Goal: Task Accomplishment & Management: Manage account settings

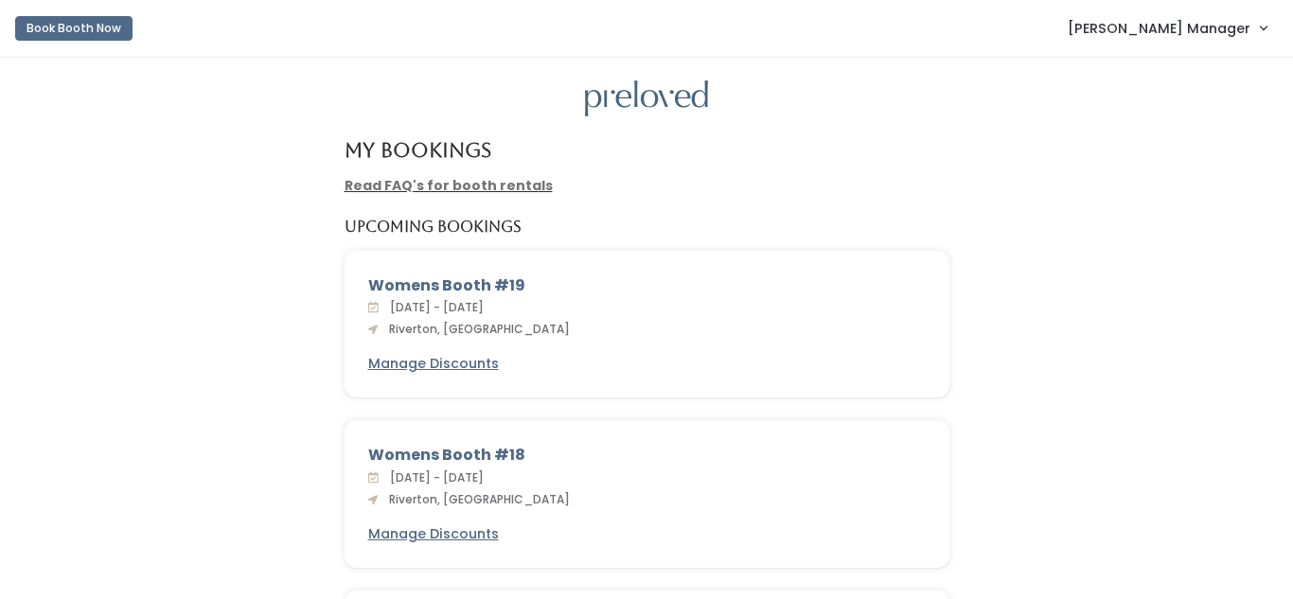
click at [1200, 13] on link "[PERSON_NAME] Manager" at bounding box center [1167, 28] width 237 height 41
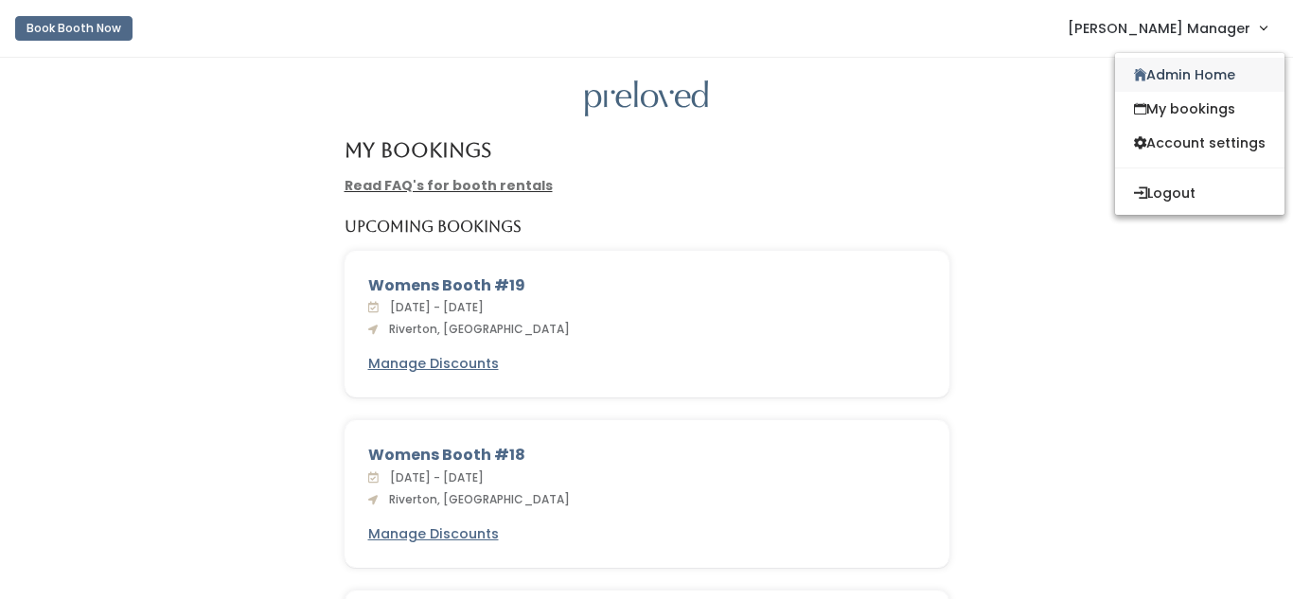
click at [1157, 61] on link "Admin Home" at bounding box center [1199, 75] width 169 height 34
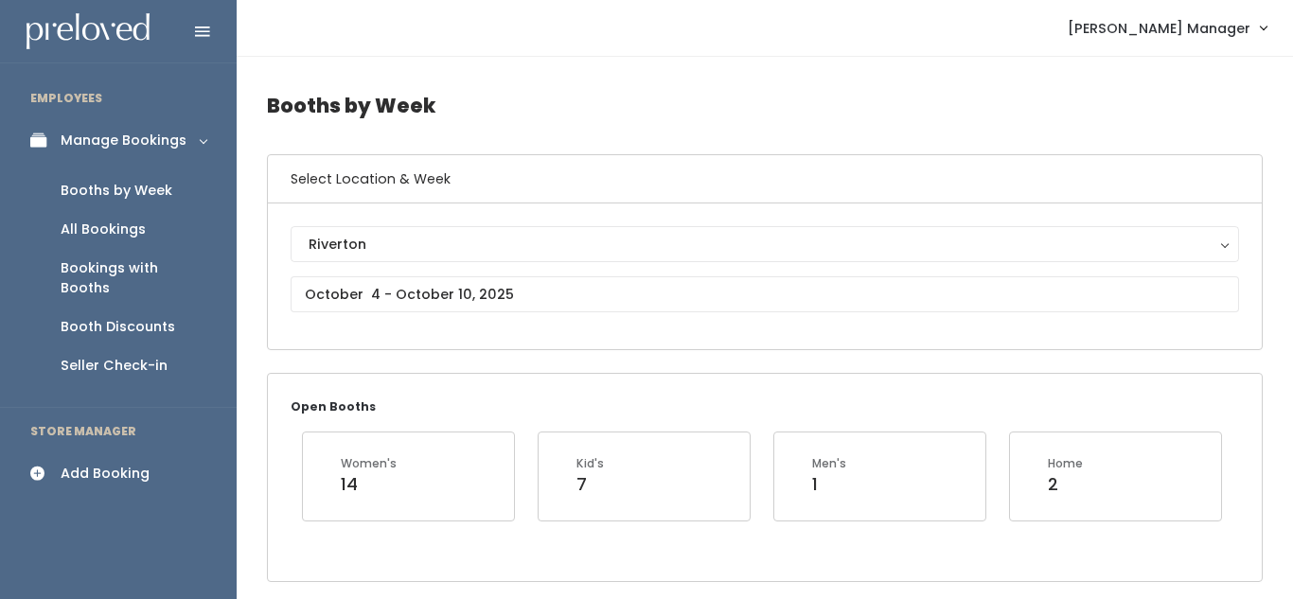
click at [108, 185] on div "Booths by Week" at bounding box center [117, 191] width 112 height 20
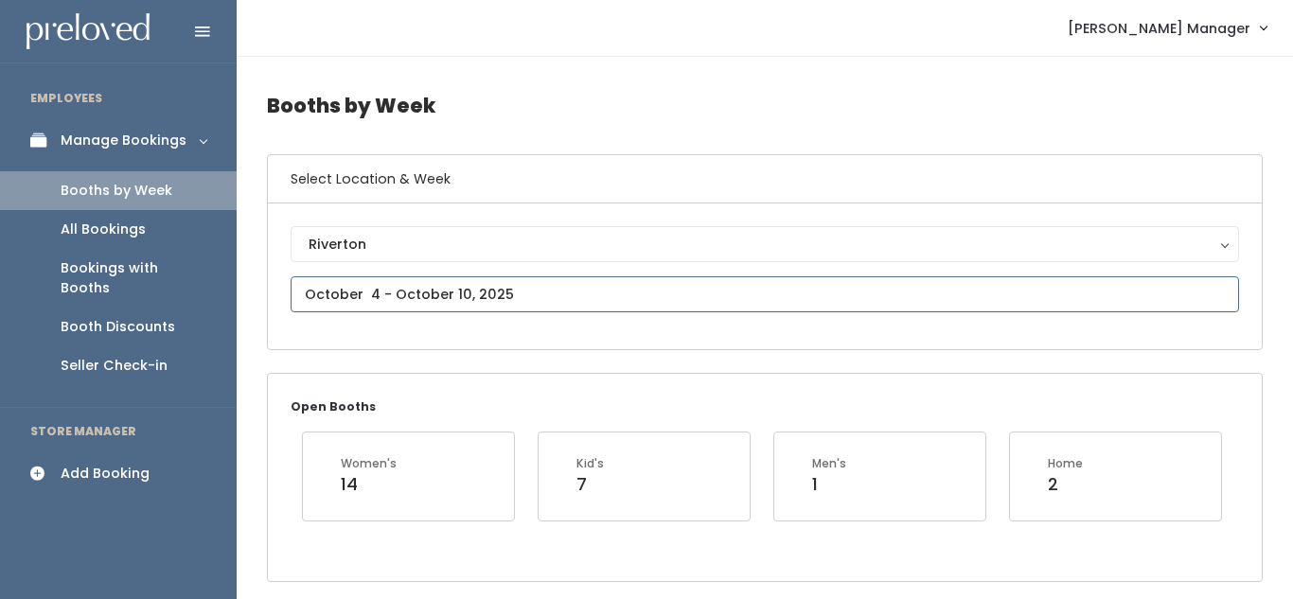
click at [372, 289] on input "text" at bounding box center [765, 294] width 949 height 36
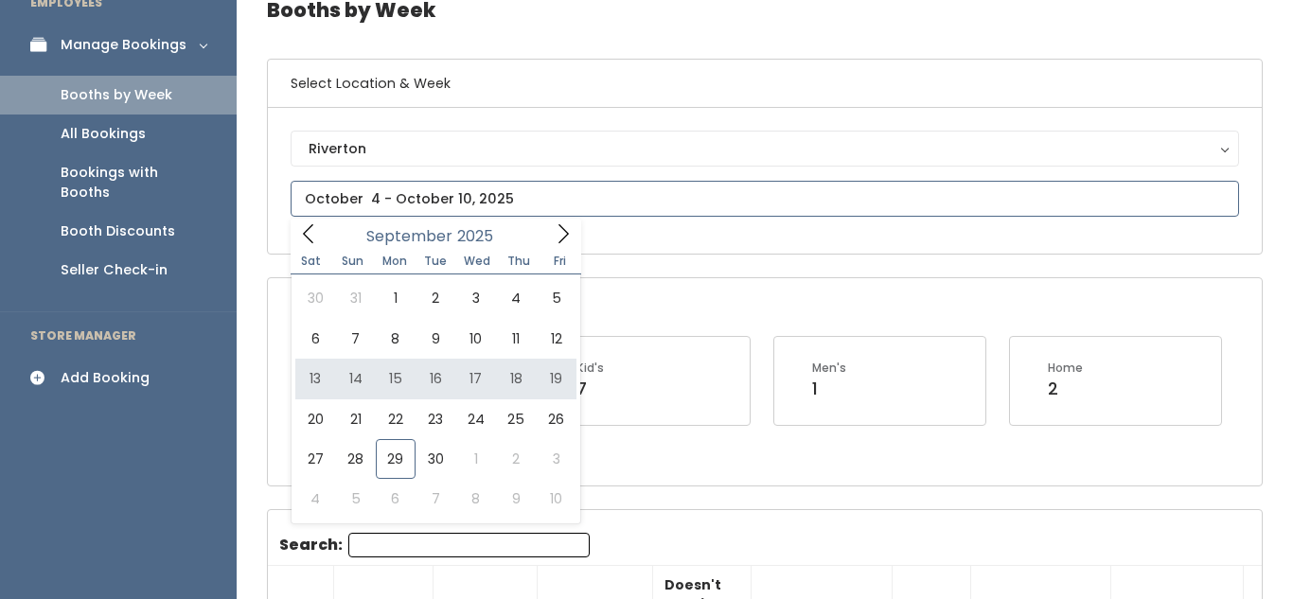
scroll to position [99, 0]
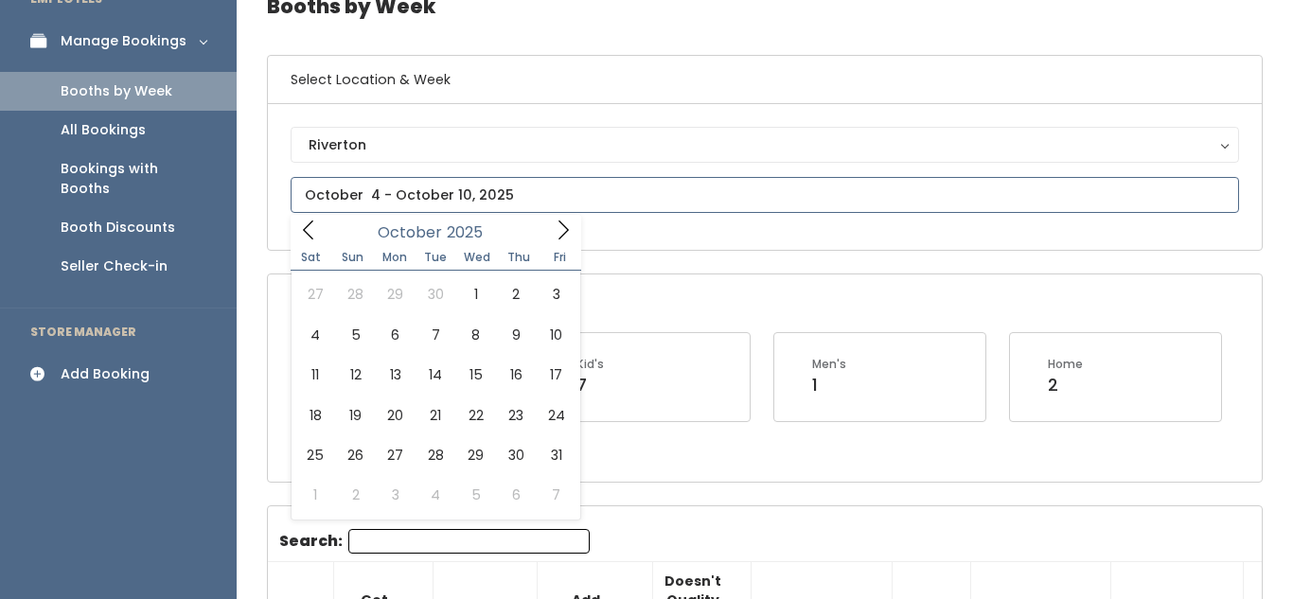
click at [572, 223] on icon at bounding box center [563, 230] width 21 height 21
type input "[DATE] to [DATE]"
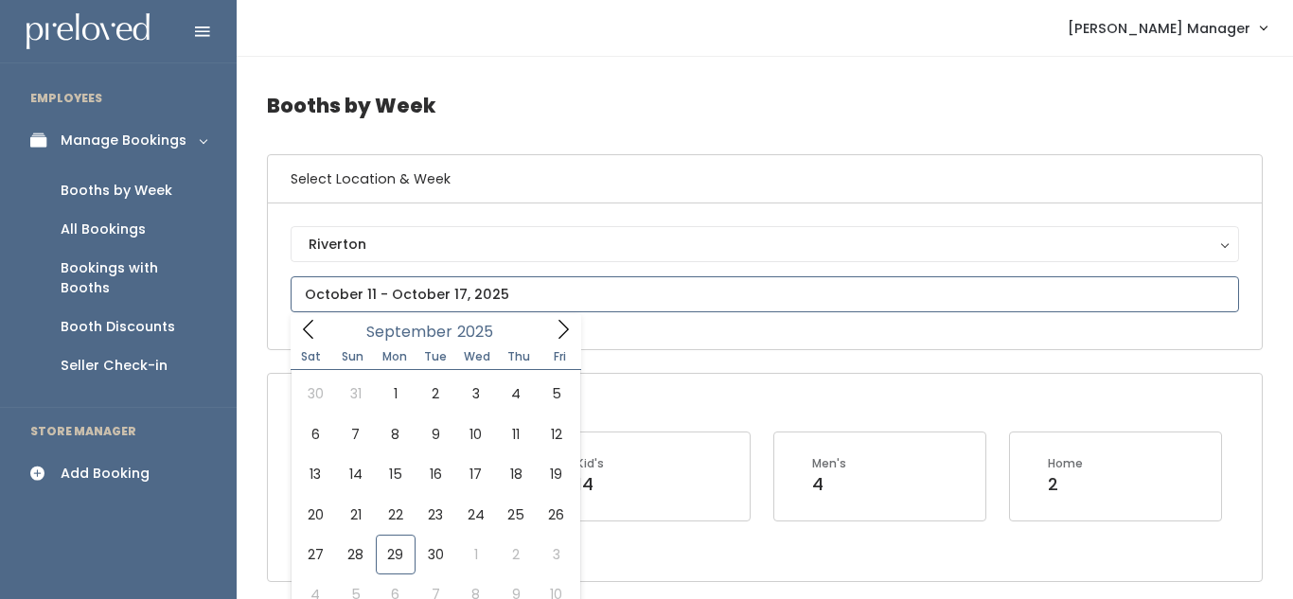
click at [550, 327] on span at bounding box center [563, 328] width 36 height 29
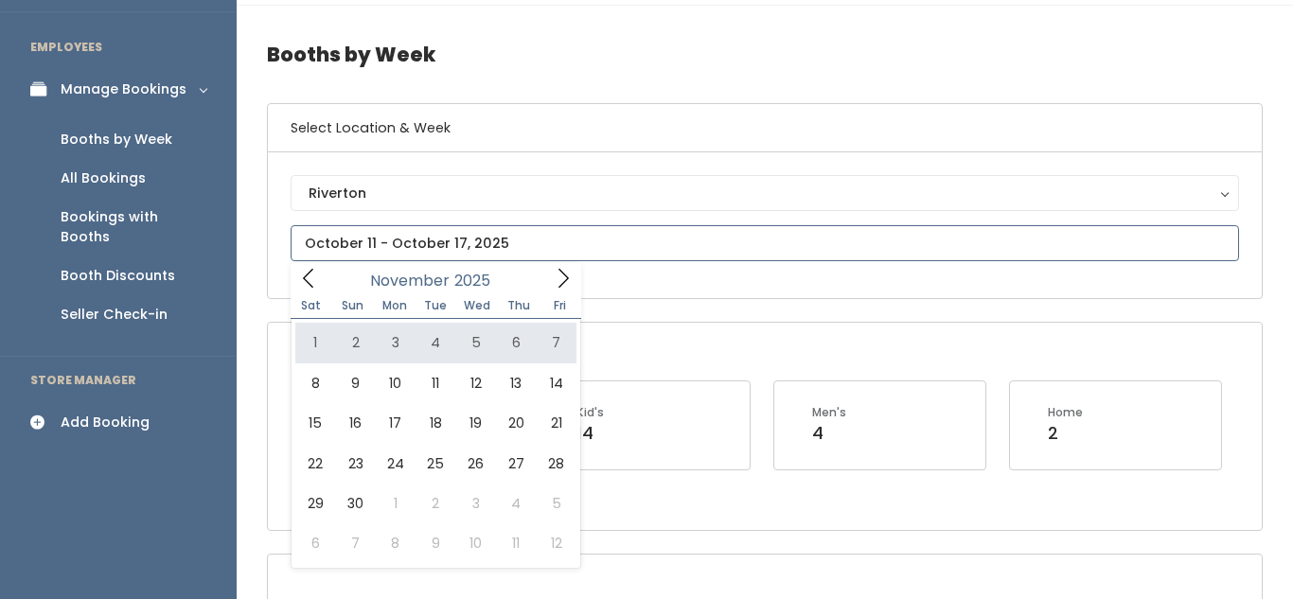
scroll to position [57, 0]
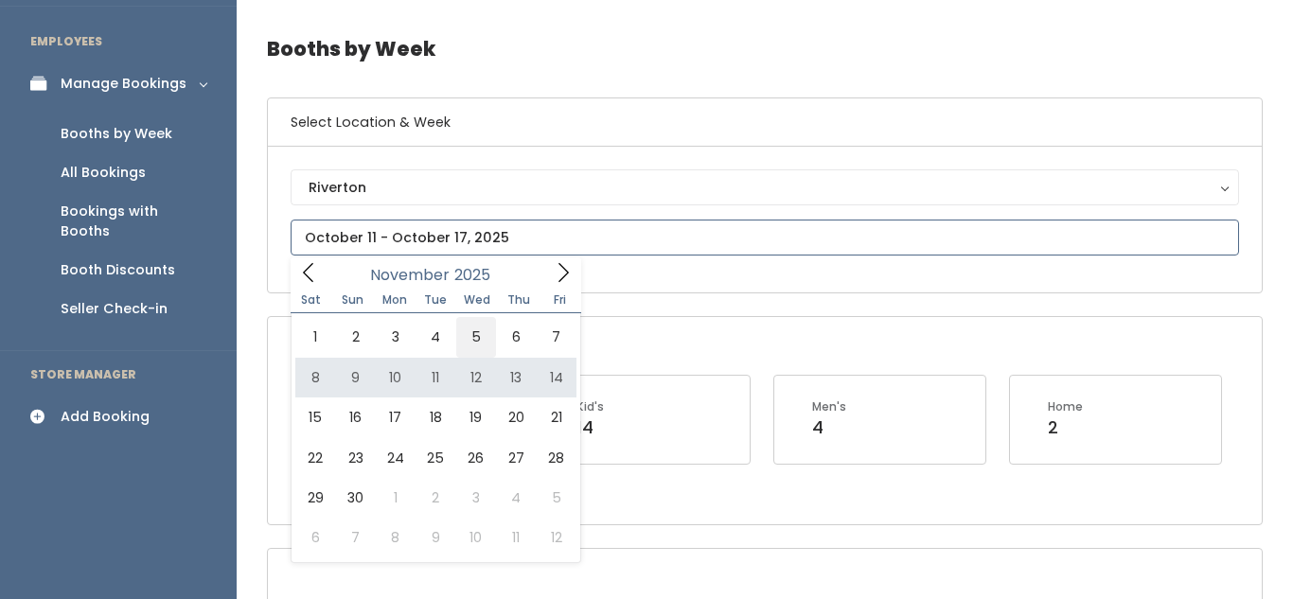
type input "[DATE] to [DATE]"
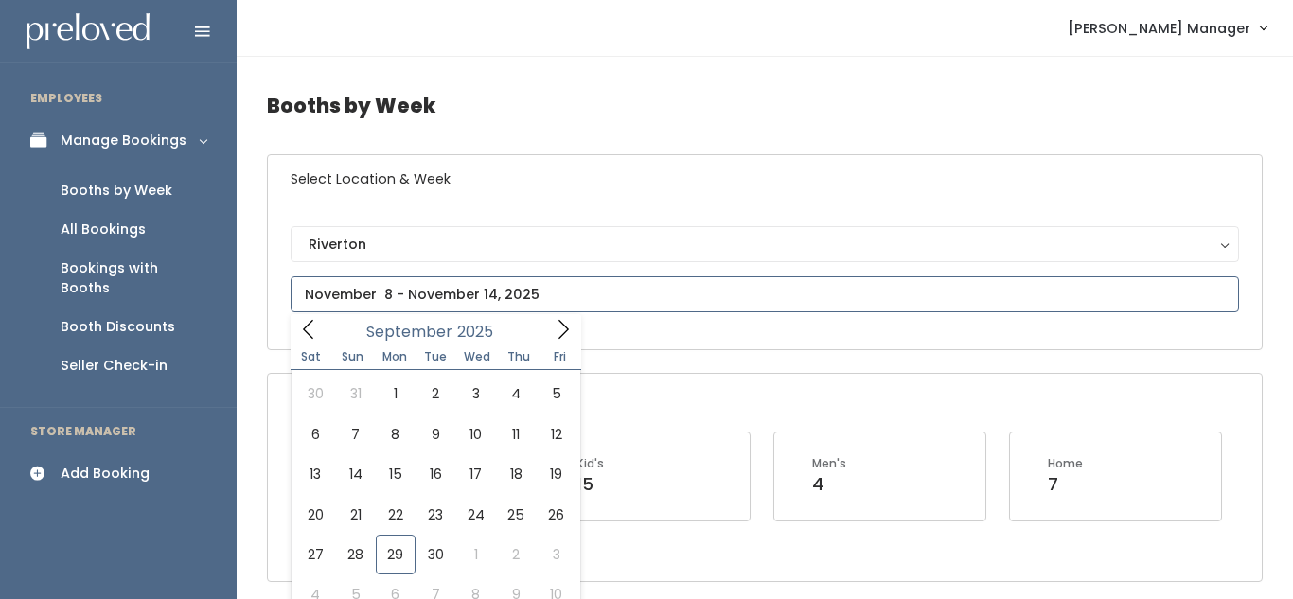
click at [519, 291] on input "text" at bounding box center [765, 294] width 949 height 36
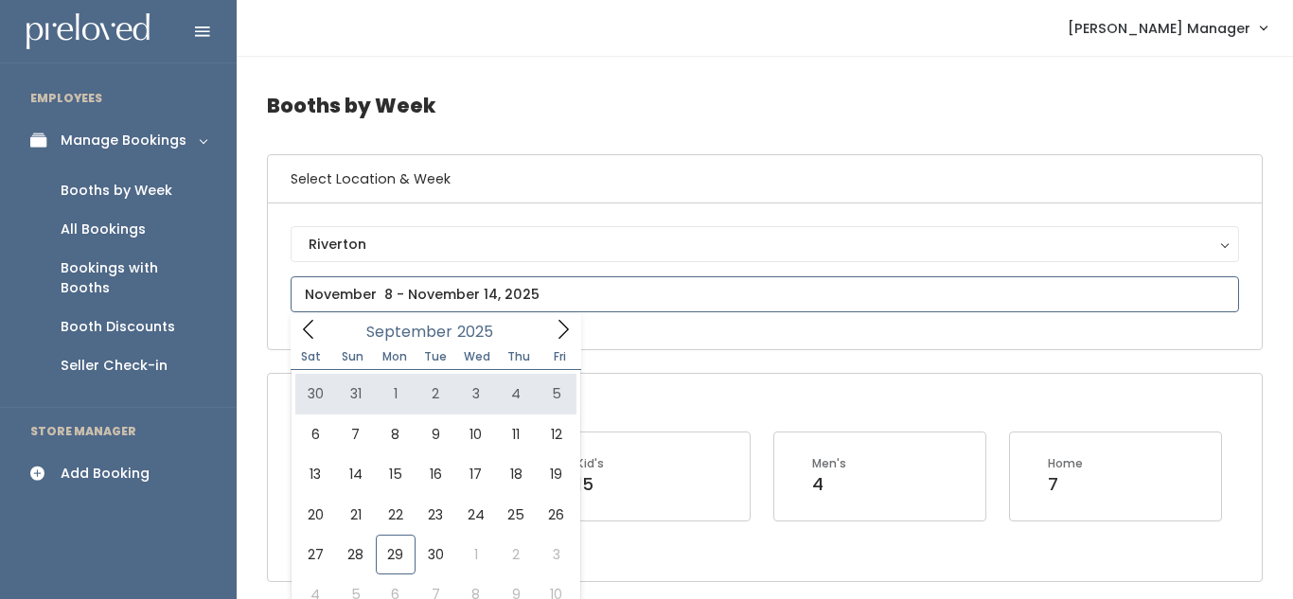
click at [550, 328] on span at bounding box center [563, 328] width 36 height 29
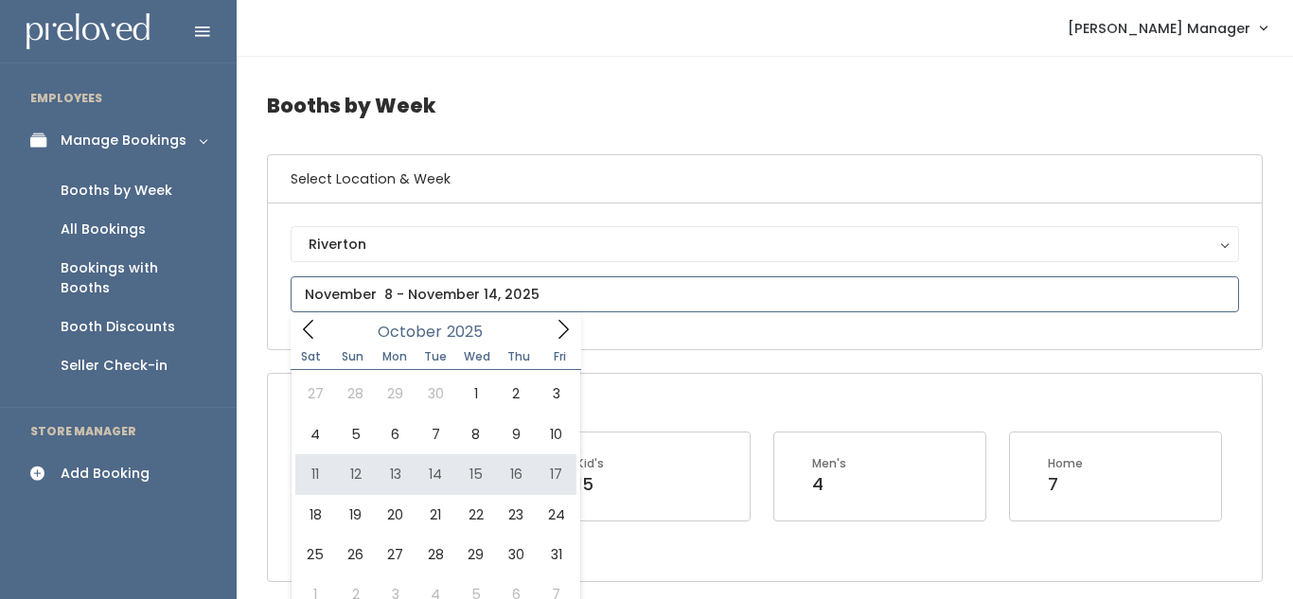
type input "October 11 to October 17"
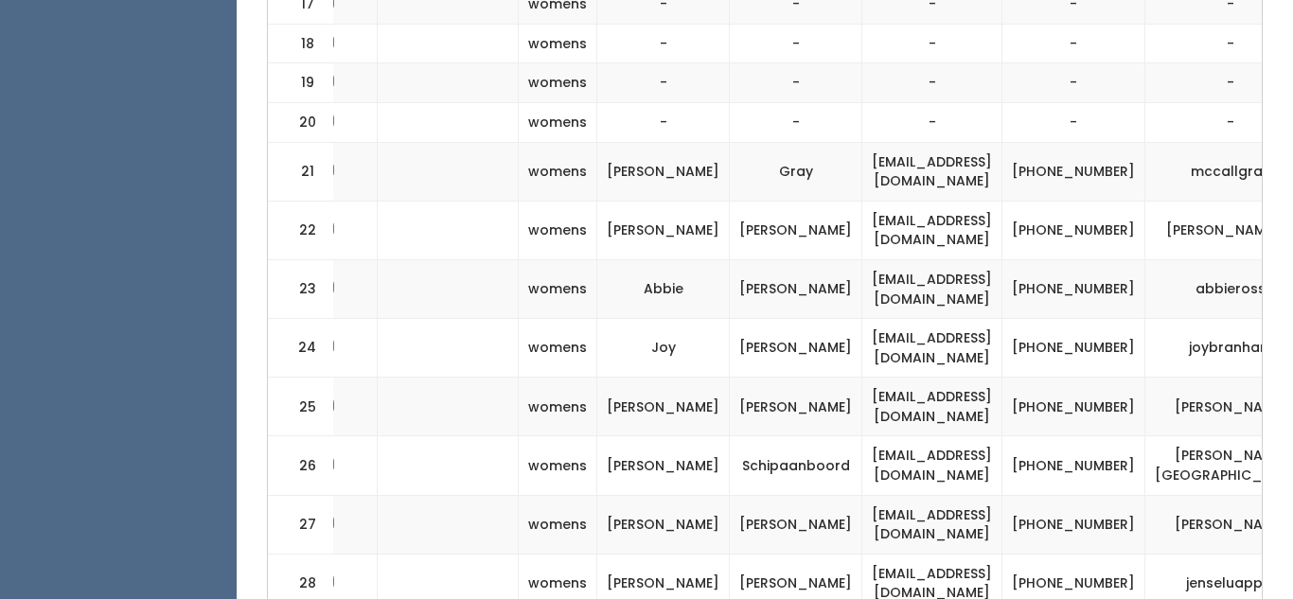
scroll to position [0, 407]
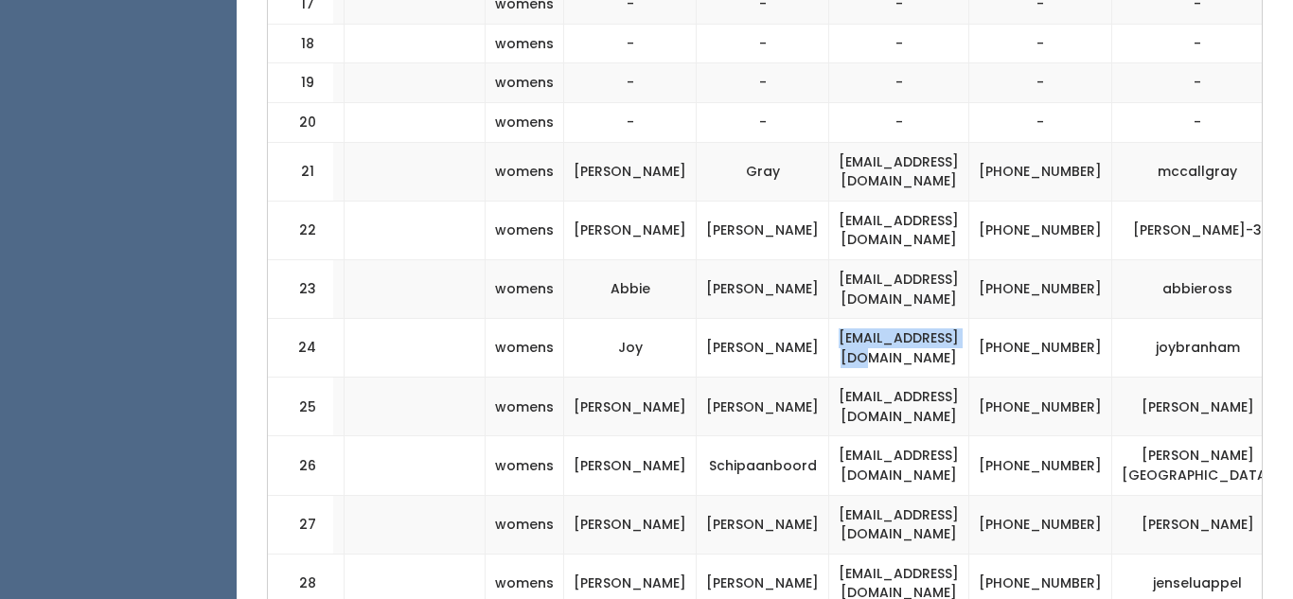
drag, startPoint x: 761, startPoint y: 343, endPoint x: 916, endPoint y: 348, distance: 154.4
click at [916, 348] on td "freude88@yahoo.com" at bounding box center [899, 348] width 140 height 59
copy td "freude88@yahoo.com"
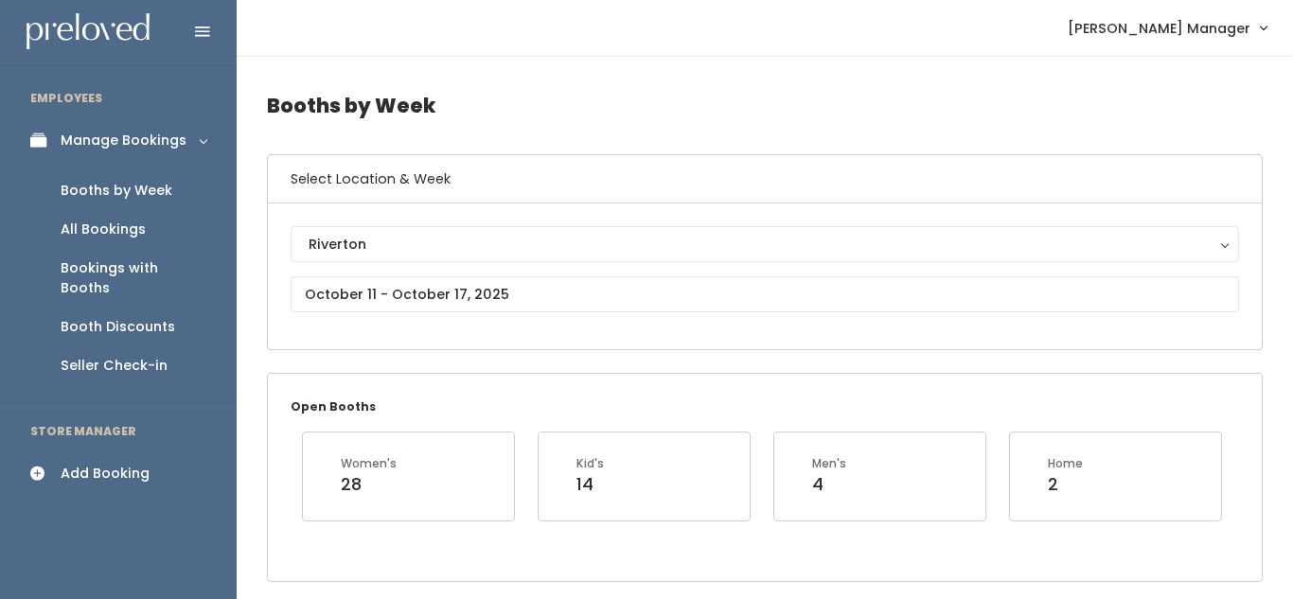
click at [73, 464] on div "Add Booking" at bounding box center [105, 474] width 89 height 20
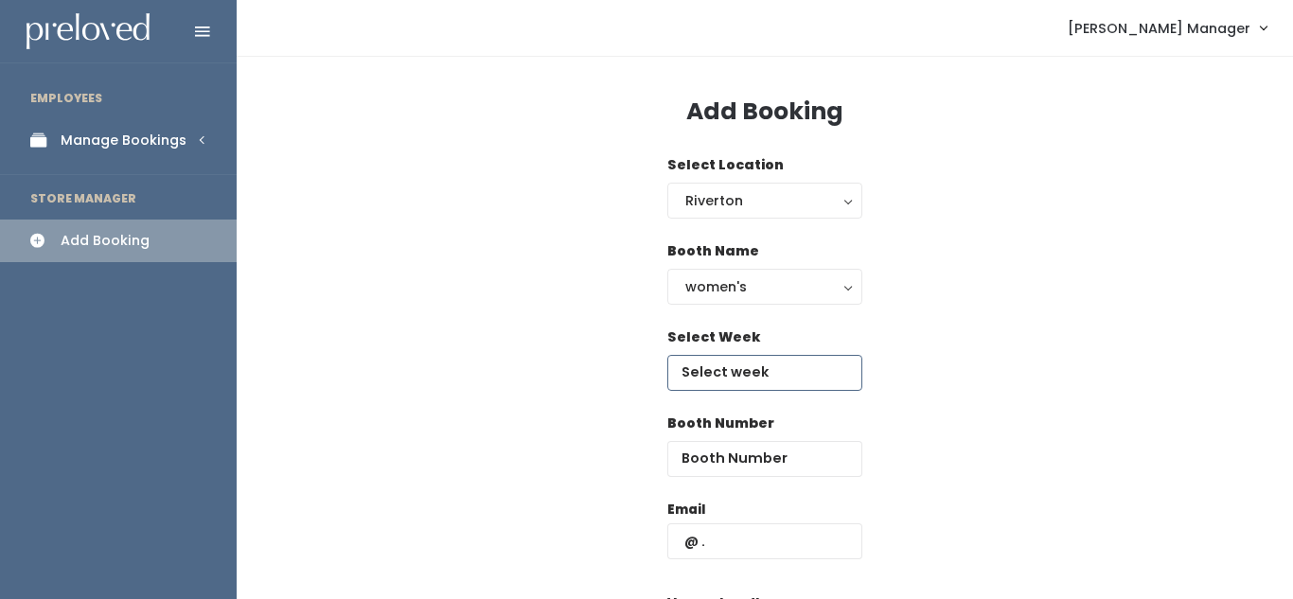
click at [698, 371] on input "text" at bounding box center [765, 373] width 195 height 36
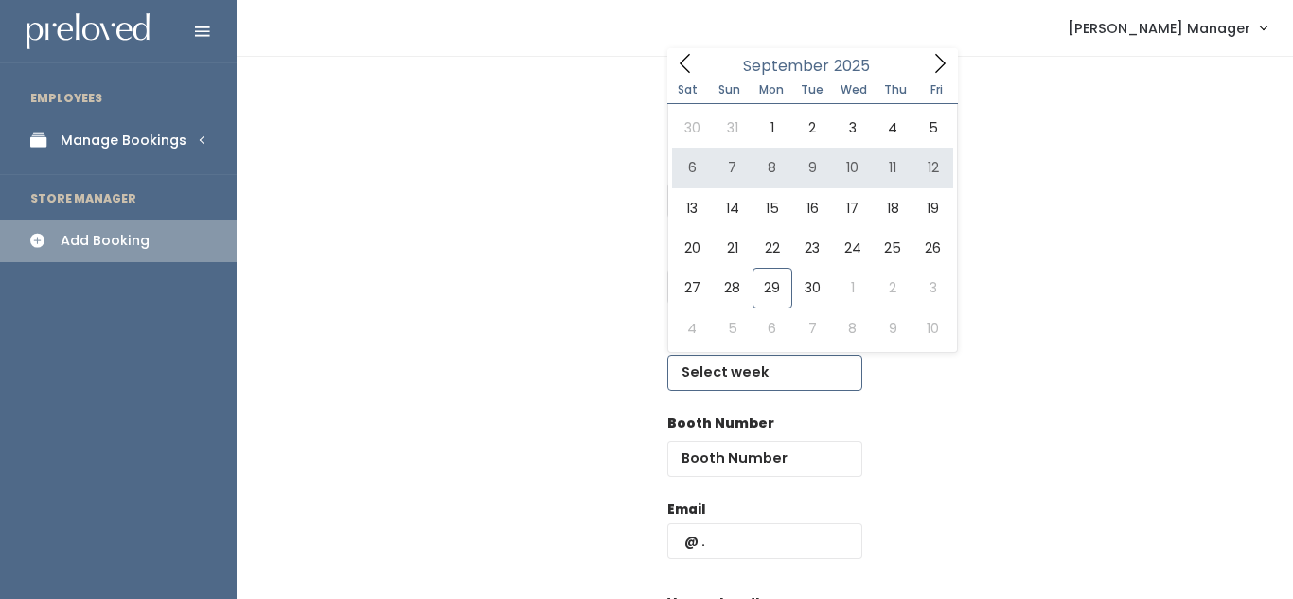
click at [931, 66] on icon at bounding box center [940, 63] width 21 height 21
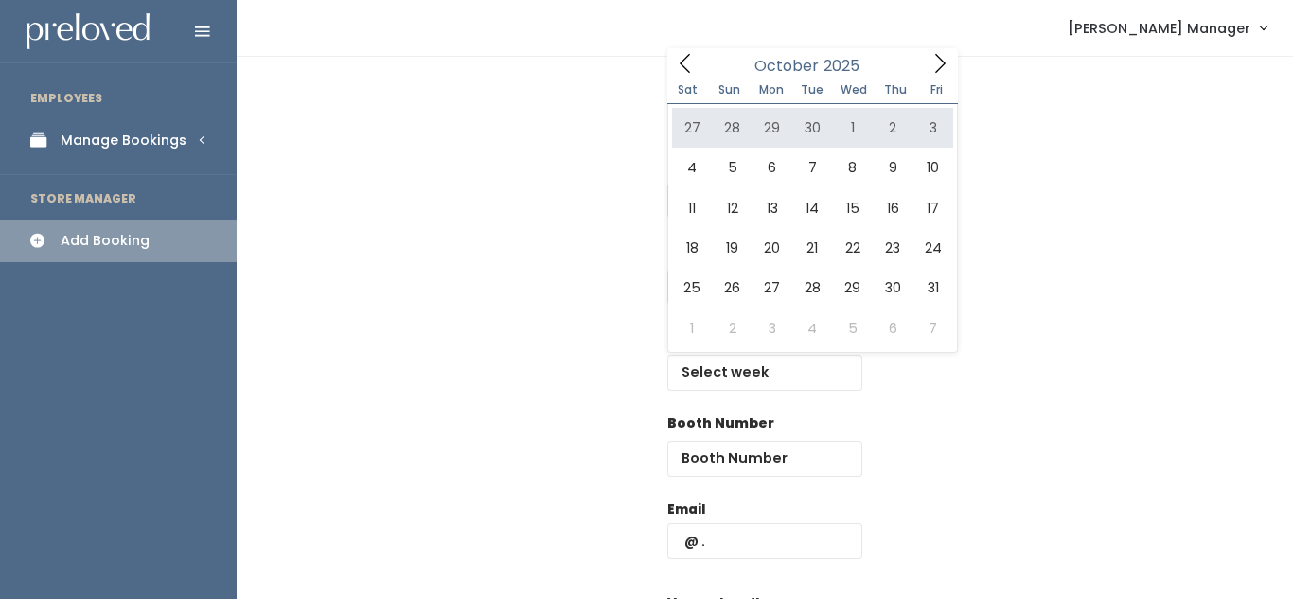
click at [938, 78] on div "Sat Sun Mon Tue Wed Thu Fri" at bounding box center [813, 91] width 291 height 27
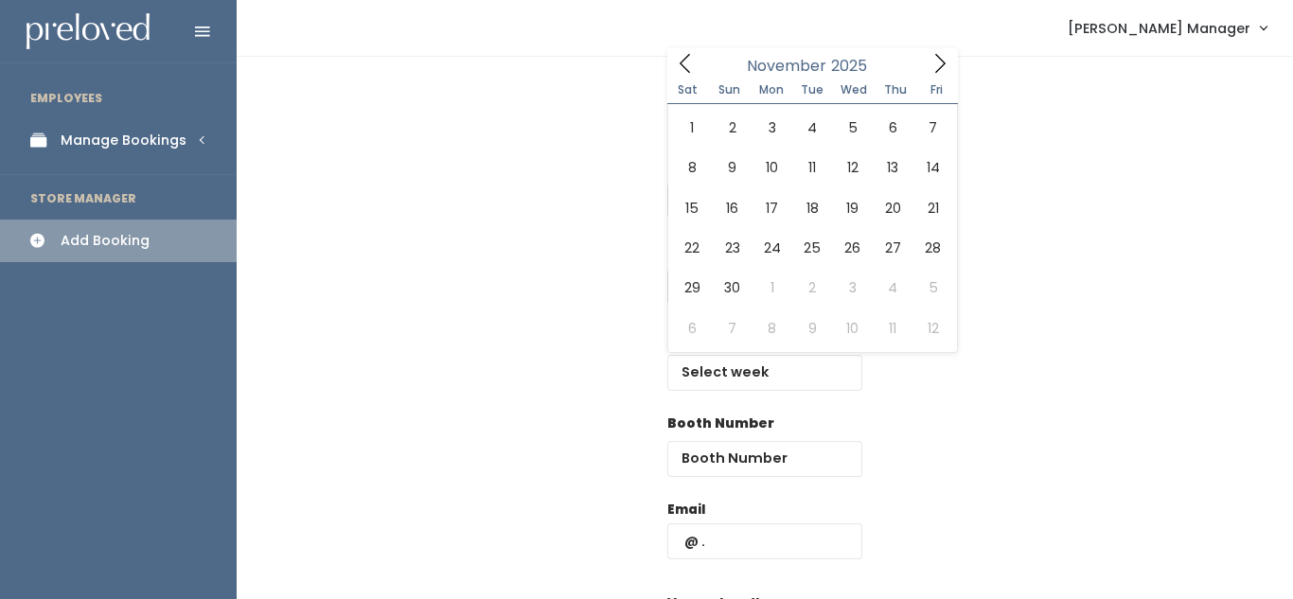
click at [936, 70] on icon at bounding box center [940, 63] width 21 height 21
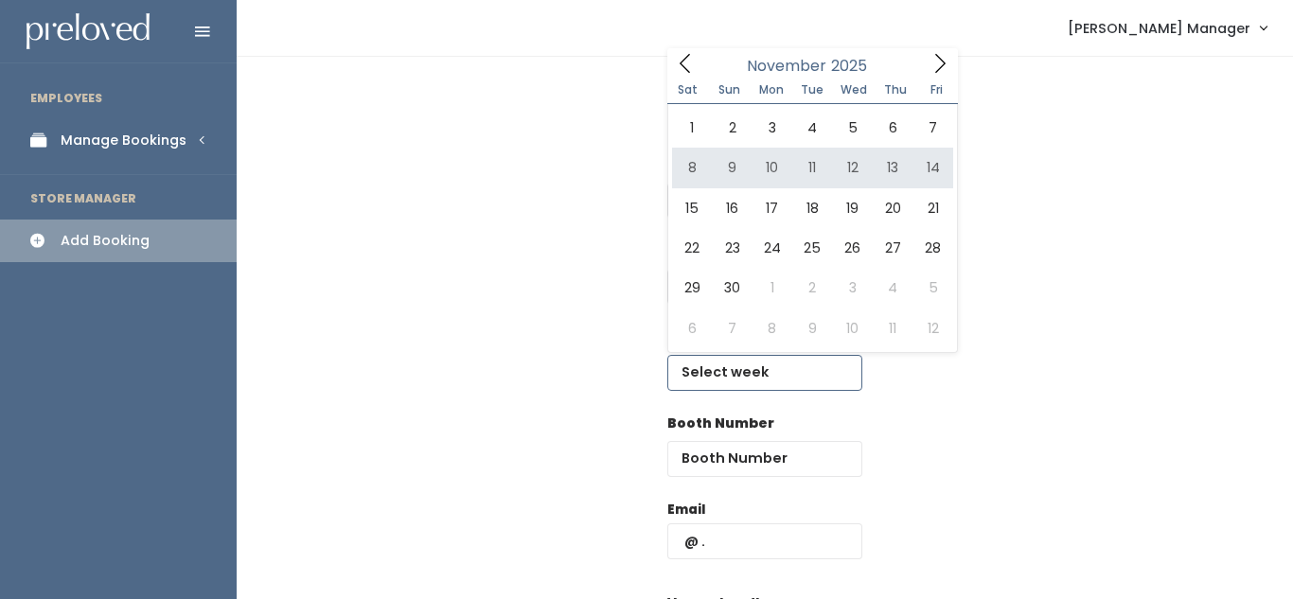
type input "[DATE] to [DATE]"
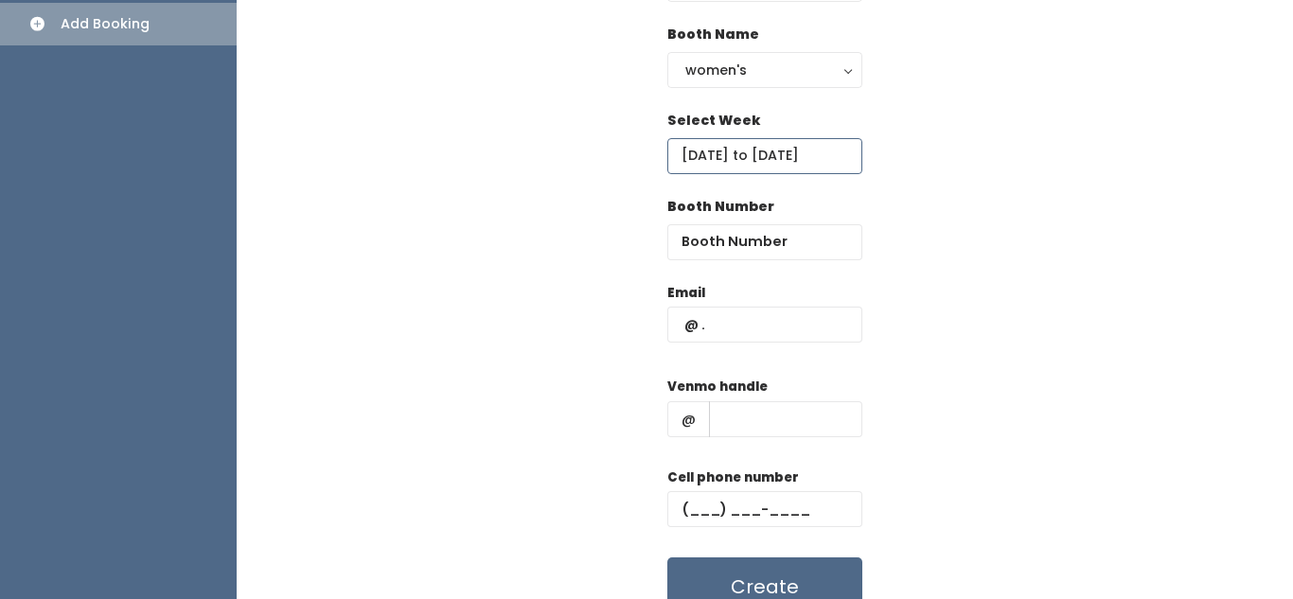
scroll to position [223, 0]
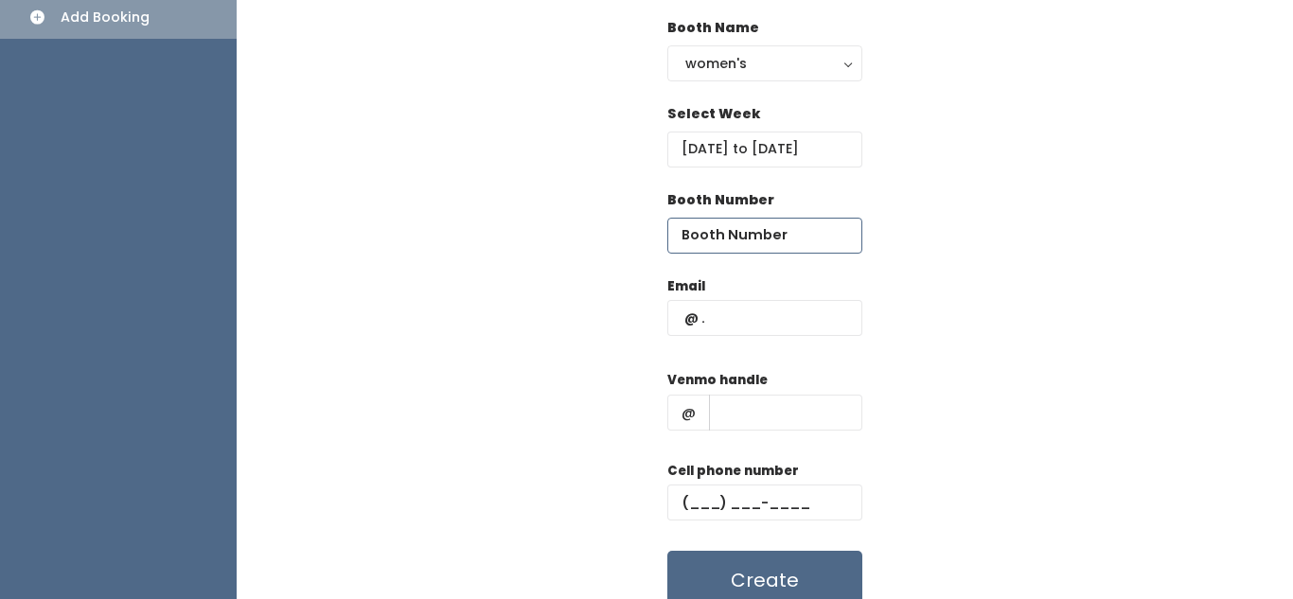
click at [757, 225] on input "number" at bounding box center [765, 236] width 195 height 36
type input "26"
click at [730, 323] on input "text" at bounding box center [765, 318] width 195 height 36
paste input "[EMAIL_ADDRESS][DOMAIN_NAME]"
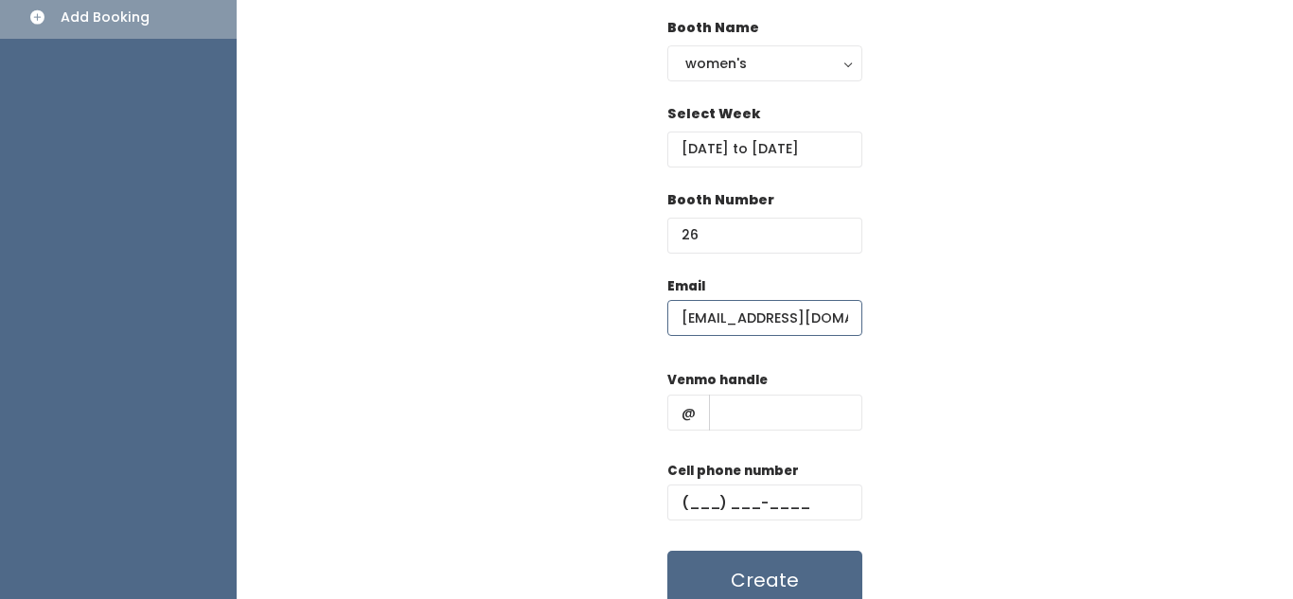
type input "[EMAIL_ADDRESS][DOMAIN_NAME]"
click at [728, 402] on input "text" at bounding box center [785, 413] width 153 height 36
type input "hjk"
click at [711, 498] on input "text" at bounding box center [765, 503] width 195 height 36
type input "[PHONE_NUMBER]"
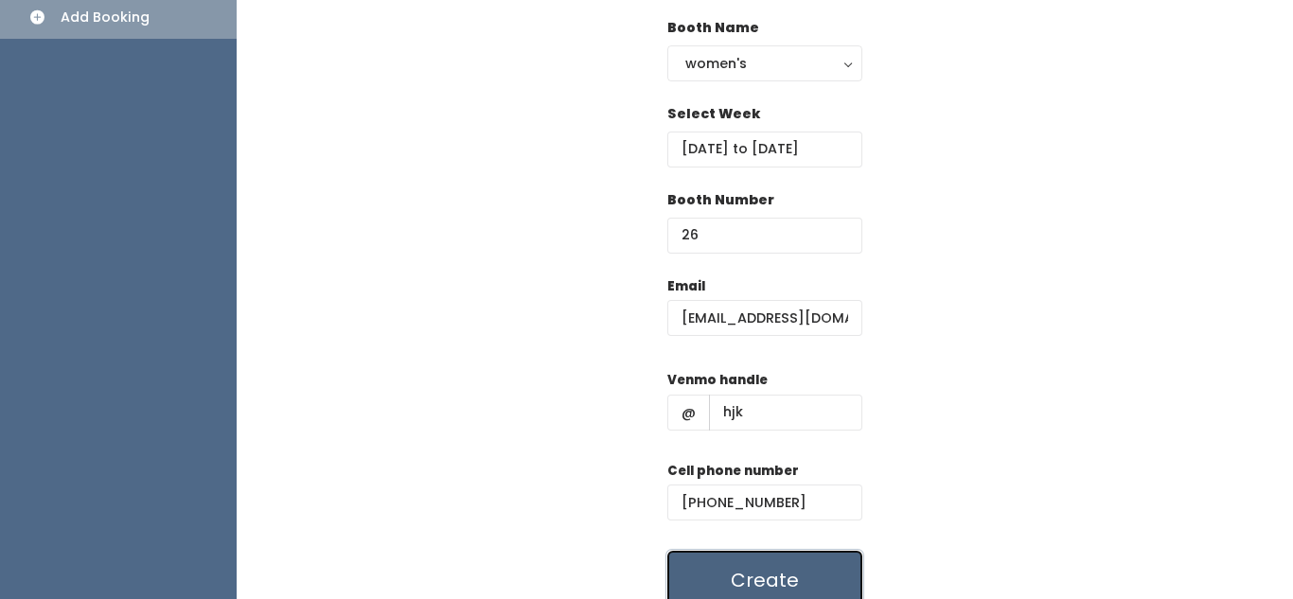
click at [712, 581] on button "Create" at bounding box center [765, 580] width 195 height 59
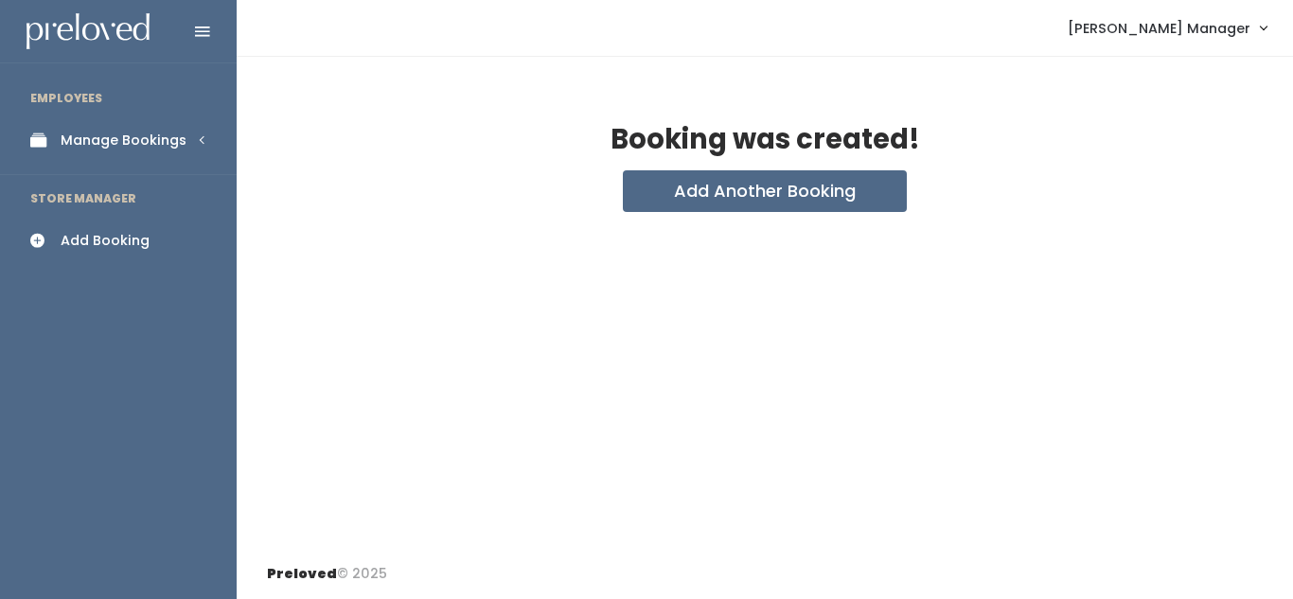
click at [118, 147] on div "Manage Bookings" at bounding box center [124, 141] width 126 height 20
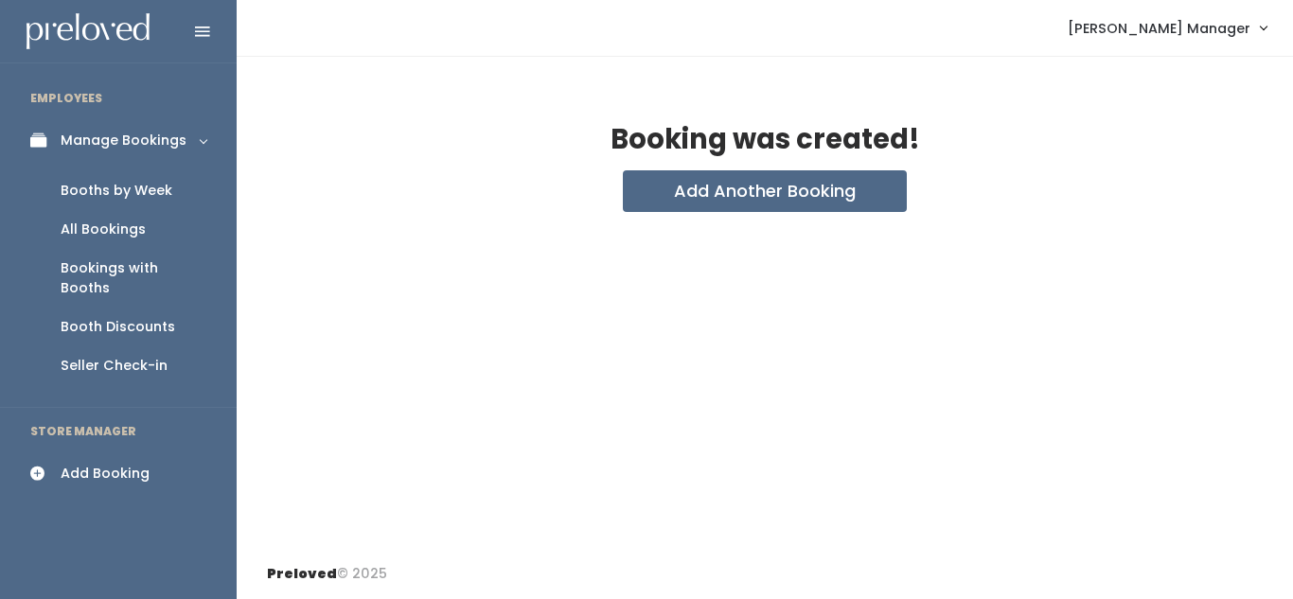
click at [109, 185] on div "Booths by Week" at bounding box center [117, 191] width 112 height 20
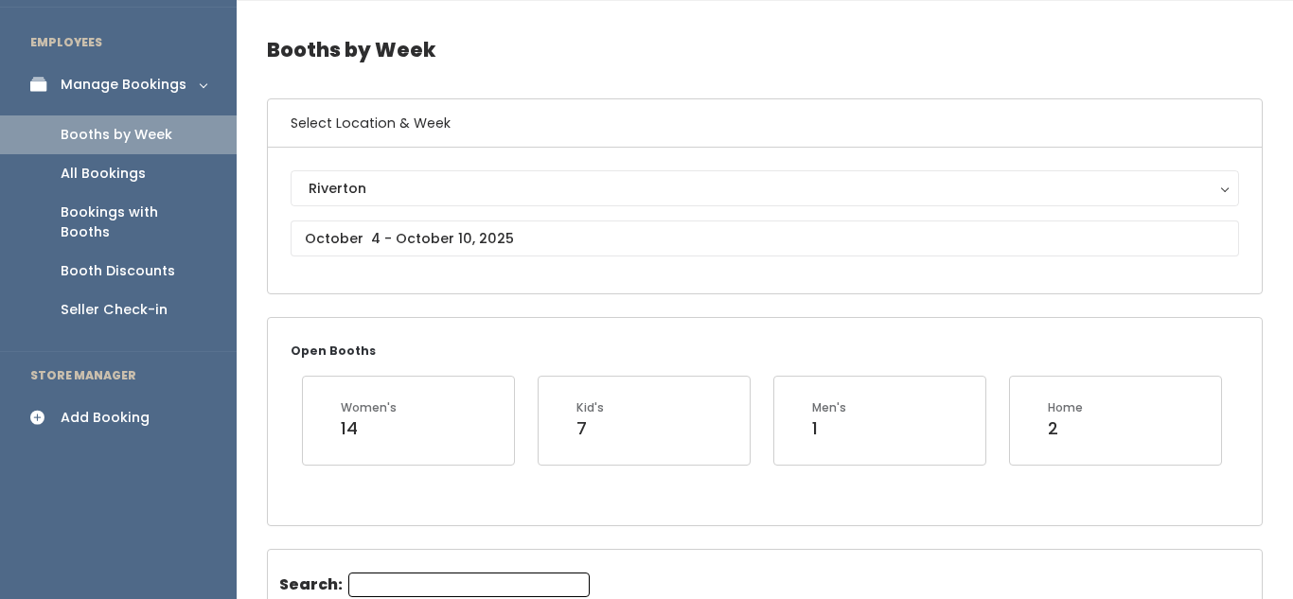
scroll to position [58, 0]
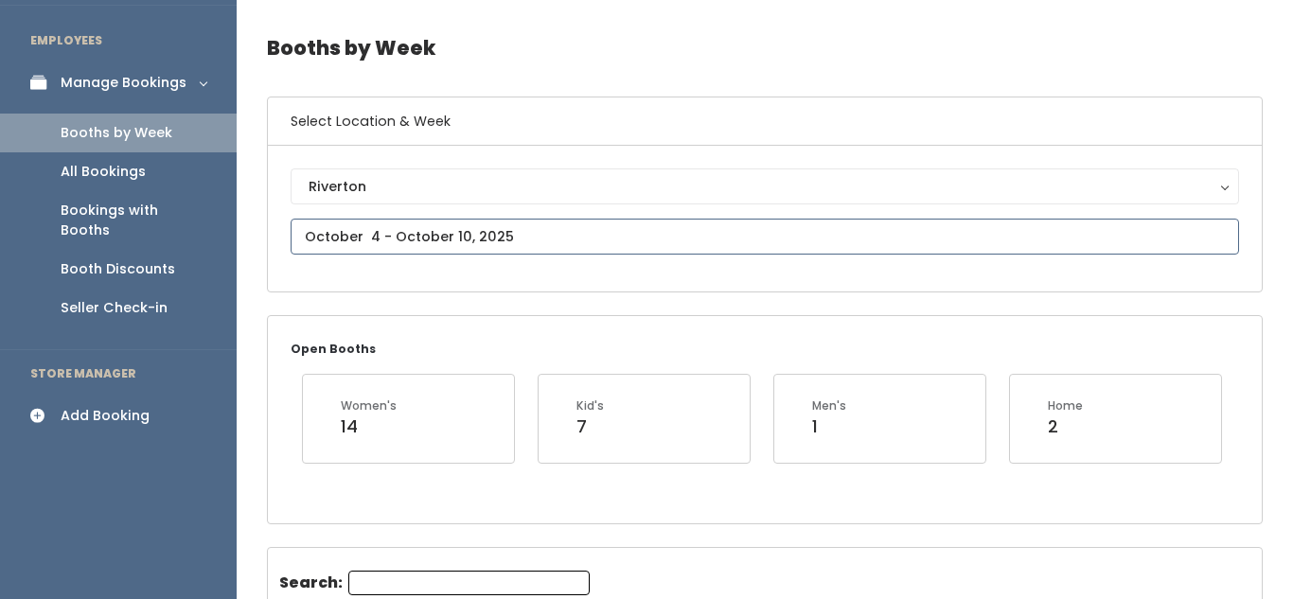
click at [339, 232] on input "text" at bounding box center [765, 237] width 949 height 36
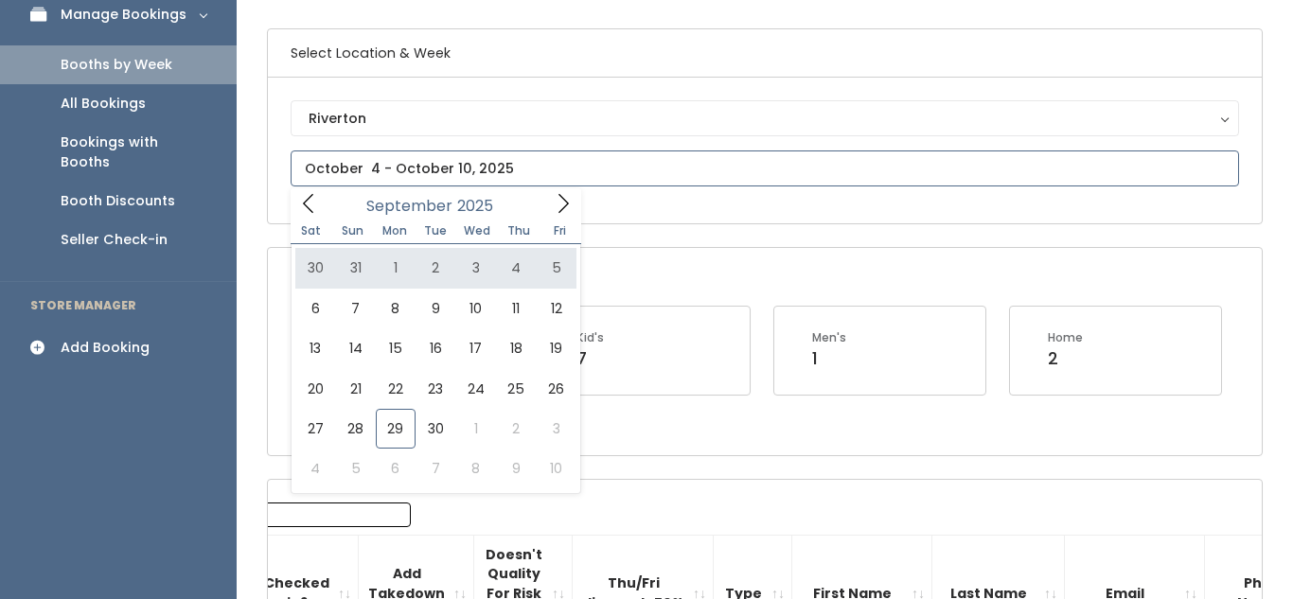
scroll to position [0, 0]
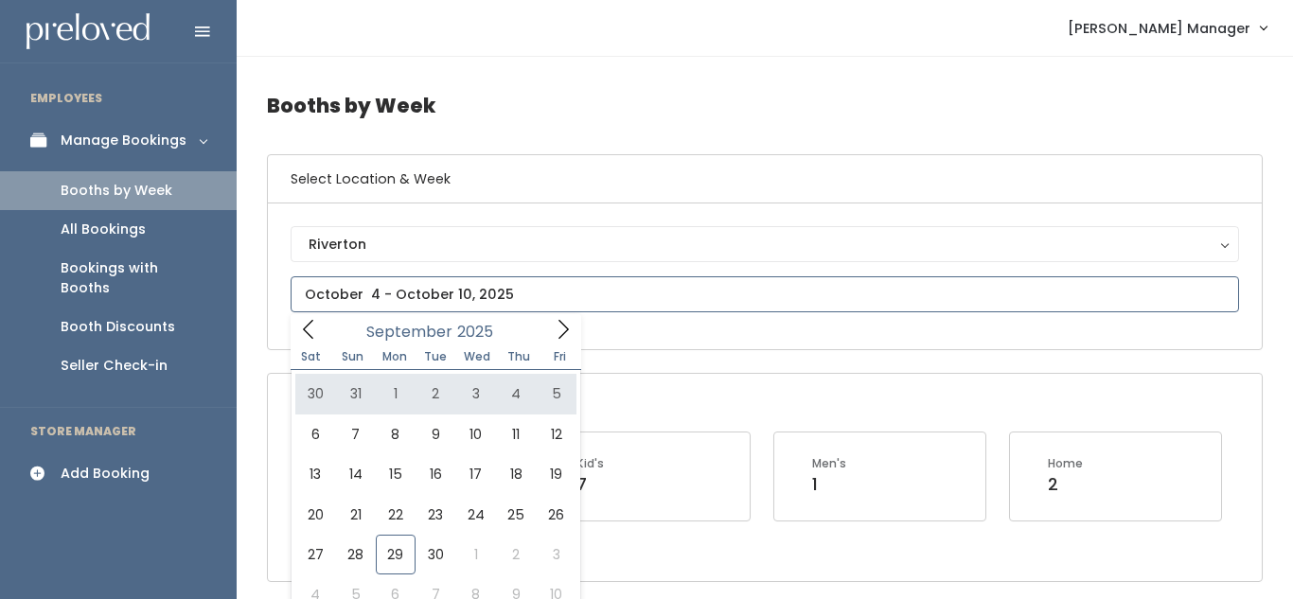
click at [554, 327] on icon at bounding box center [563, 329] width 21 height 21
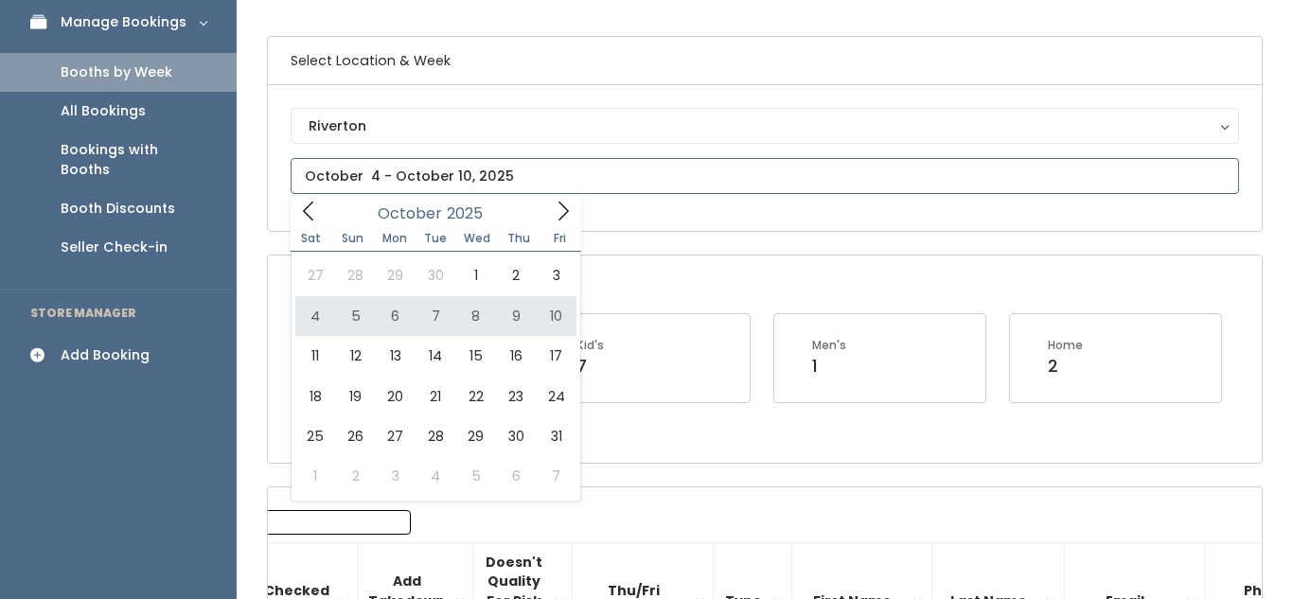
scroll to position [123, 0]
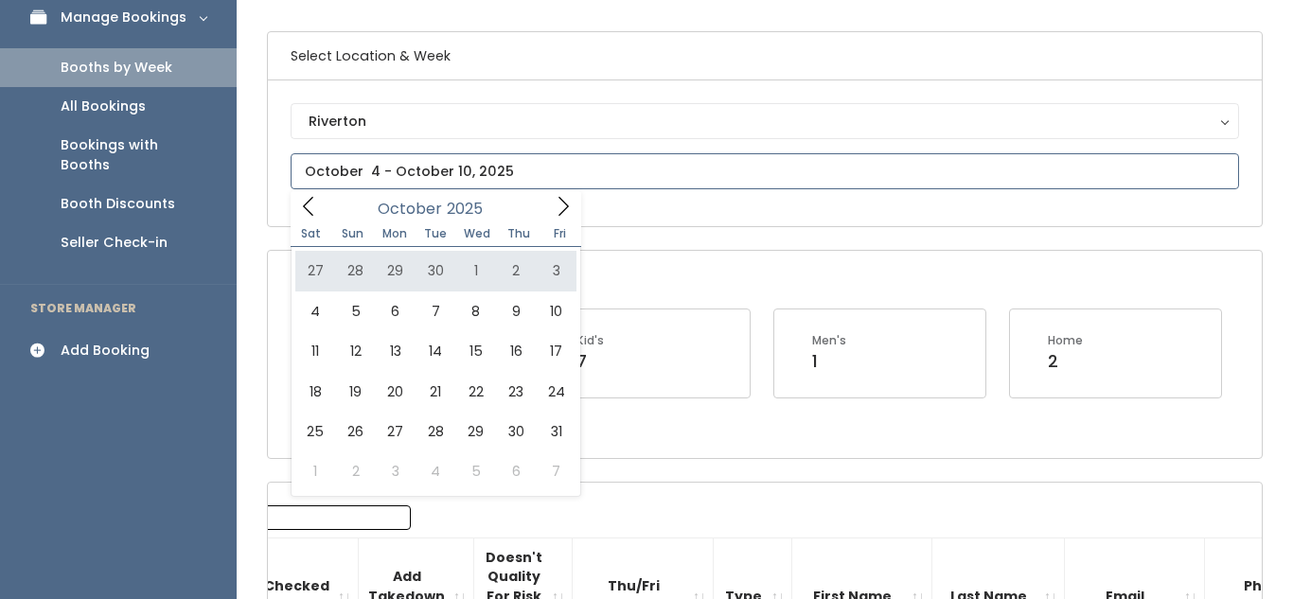
click at [559, 207] on icon at bounding box center [563, 206] width 21 height 21
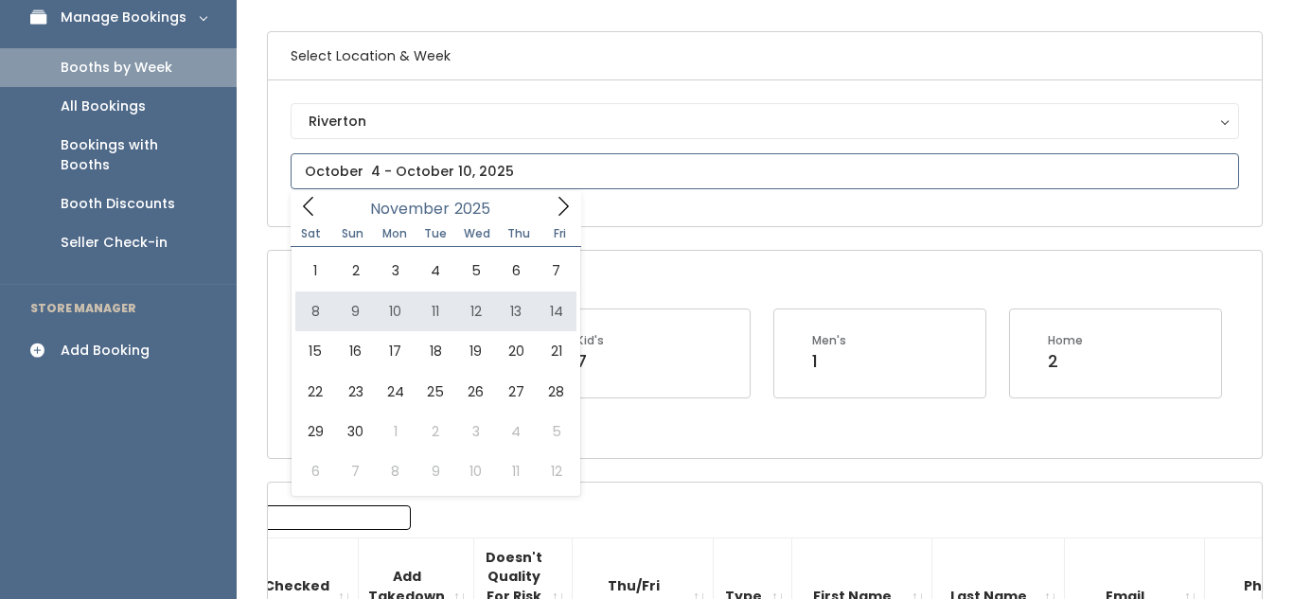
type input "[DATE] to [DATE]"
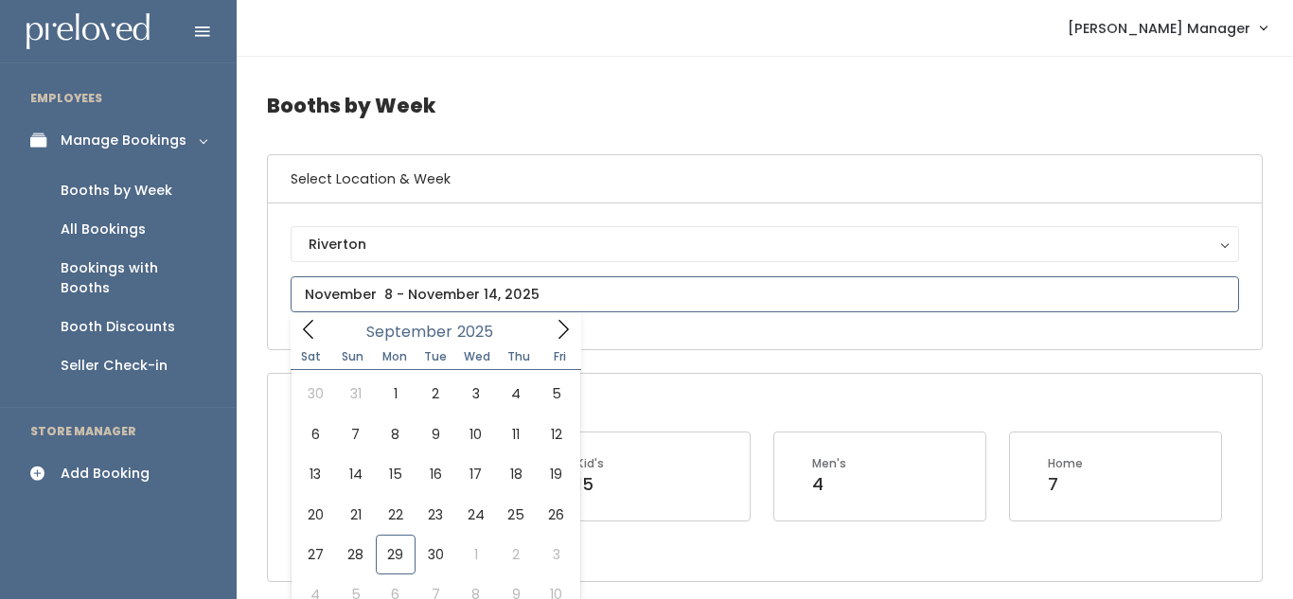
click at [504, 291] on input "text" at bounding box center [765, 294] width 949 height 36
click at [308, 312] on input "text" at bounding box center [765, 294] width 949 height 36
click at [309, 323] on icon at bounding box center [308, 329] width 10 height 19
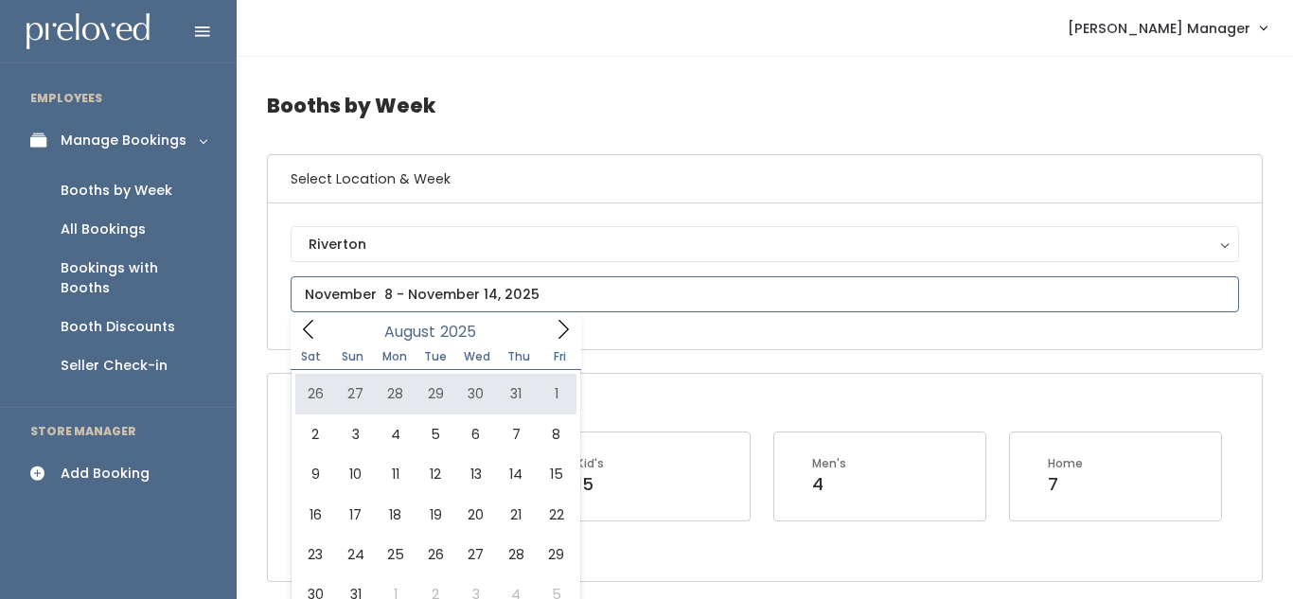
click at [553, 324] on icon at bounding box center [563, 329] width 21 height 21
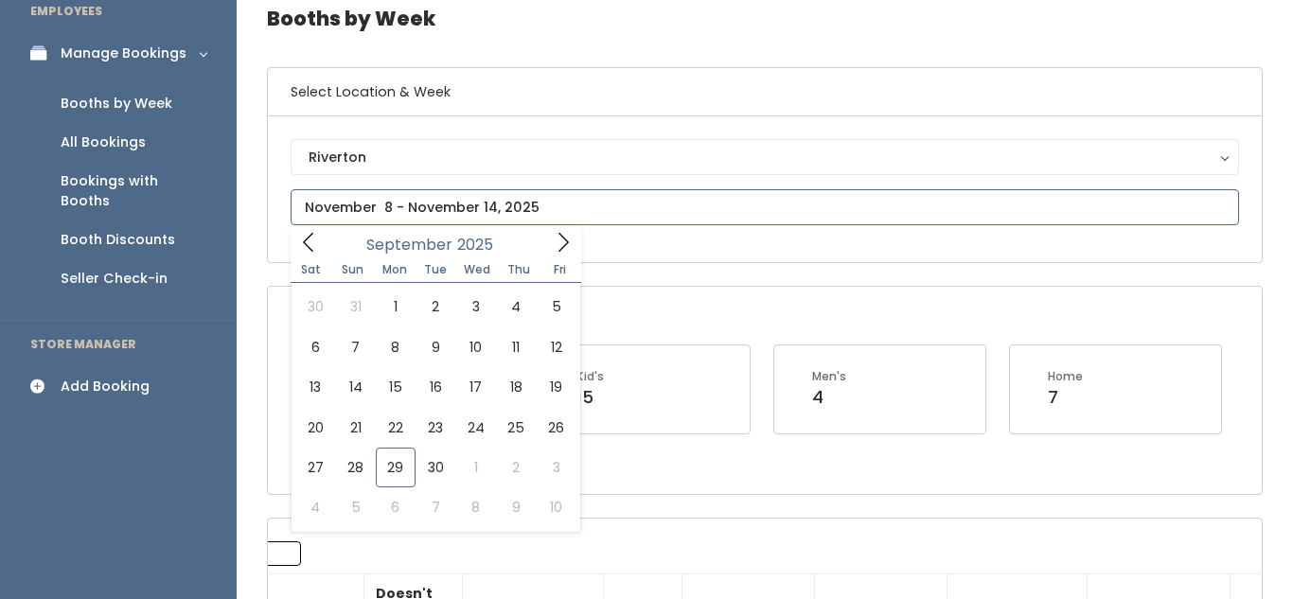
scroll to position [88, 0]
click at [556, 241] on icon at bounding box center [563, 241] width 21 height 21
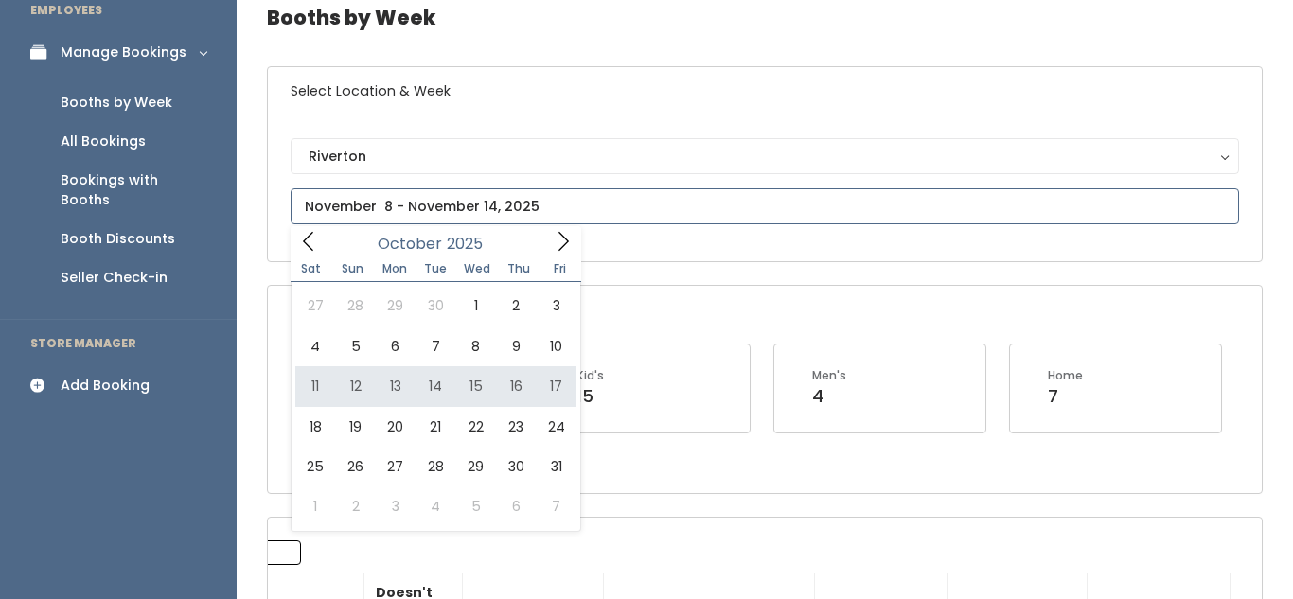
type input "October 11 to October 17"
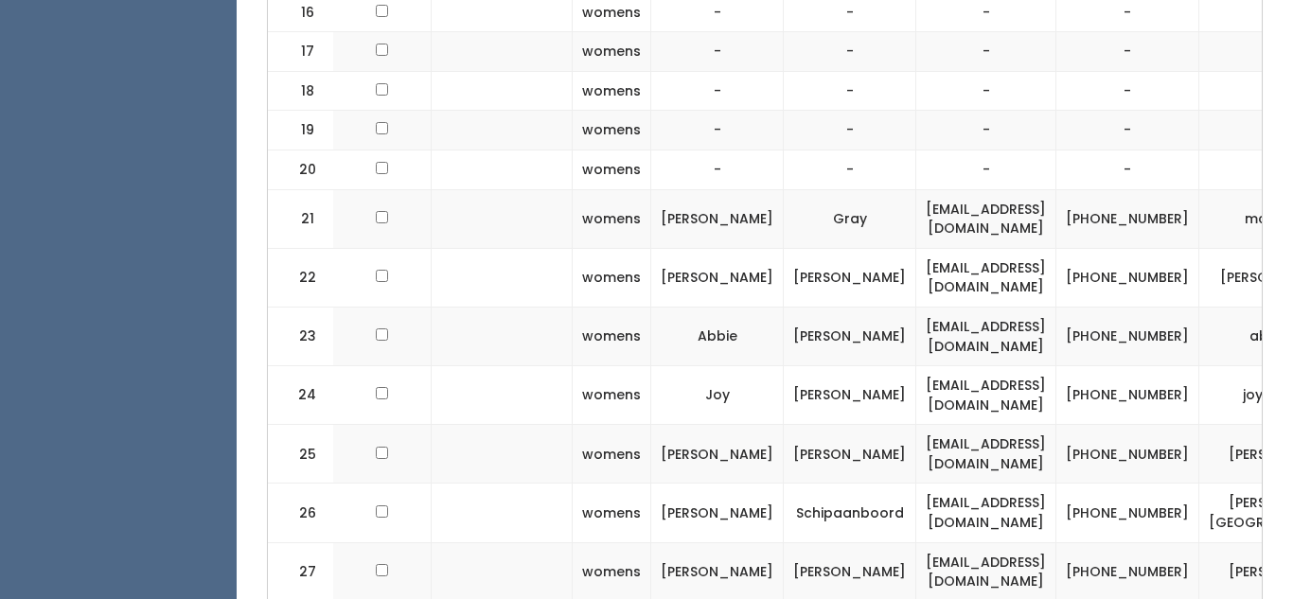
scroll to position [0, 407]
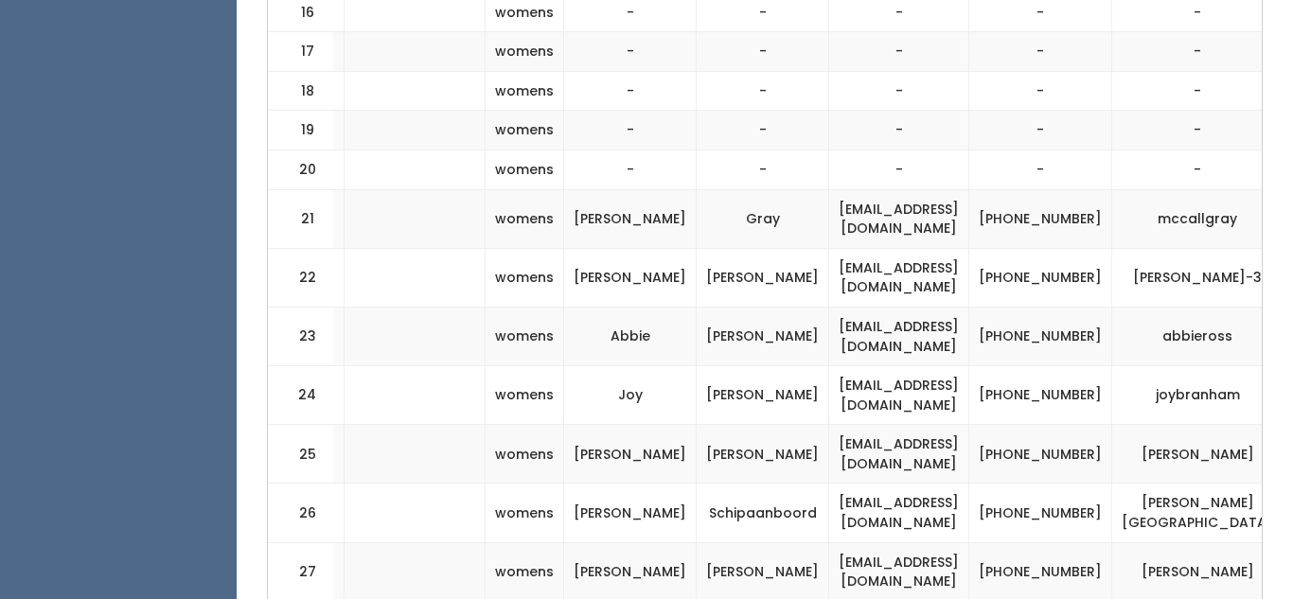
click at [1293, 390] on button "button" at bounding box center [1318, 395] width 25 height 25
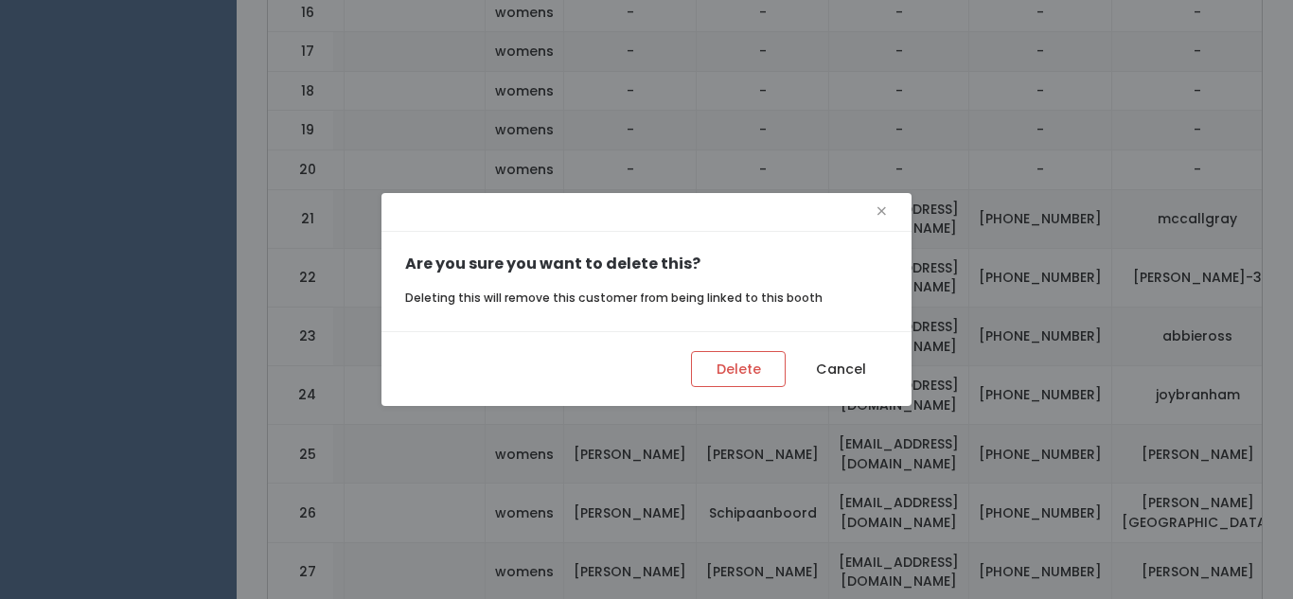
click at [735, 388] on div "Delete Cancel" at bounding box center [647, 368] width 530 height 75
click at [731, 382] on button "Delete" at bounding box center [738, 369] width 95 height 36
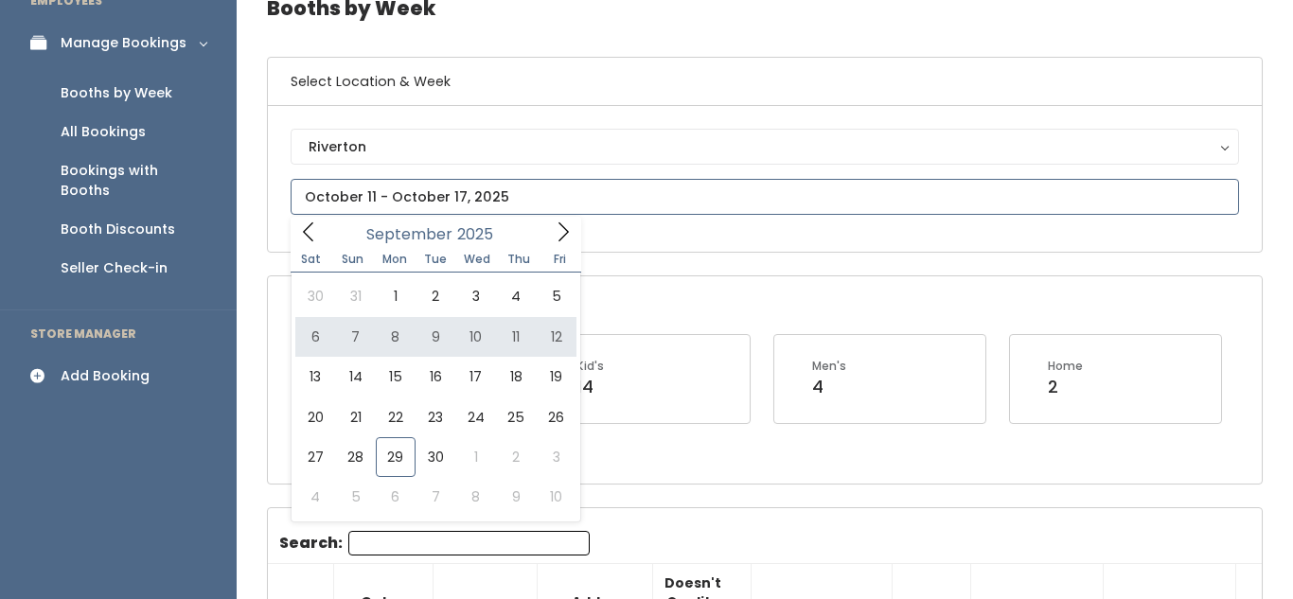
scroll to position [99, 0]
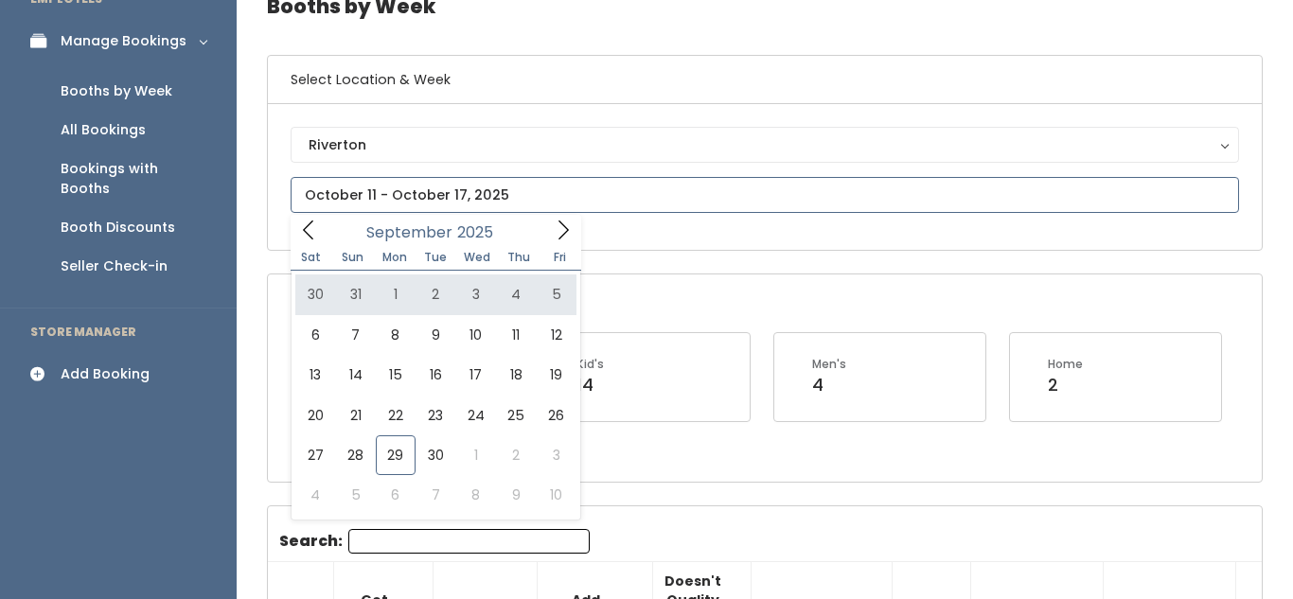
click at [550, 227] on span at bounding box center [563, 229] width 36 height 29
click at [559, 231] on icon at bounding box center [563, 230] width 21 height 21
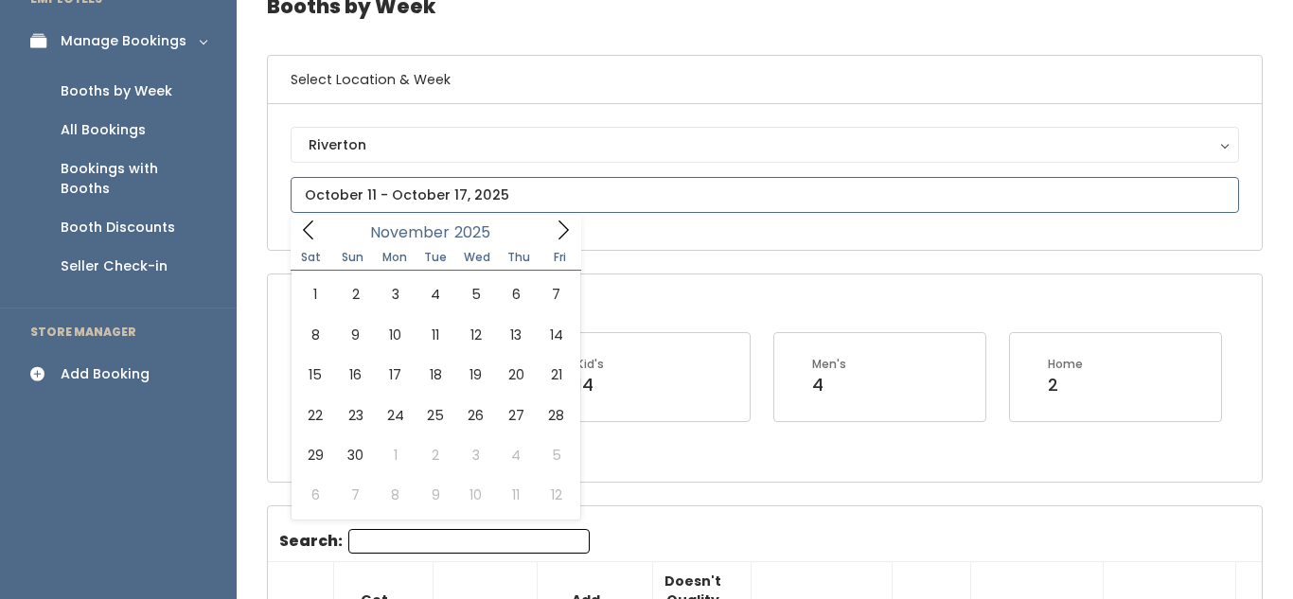
click at [320, 230] on span at bounding box center [309, 229] width 36 height 29
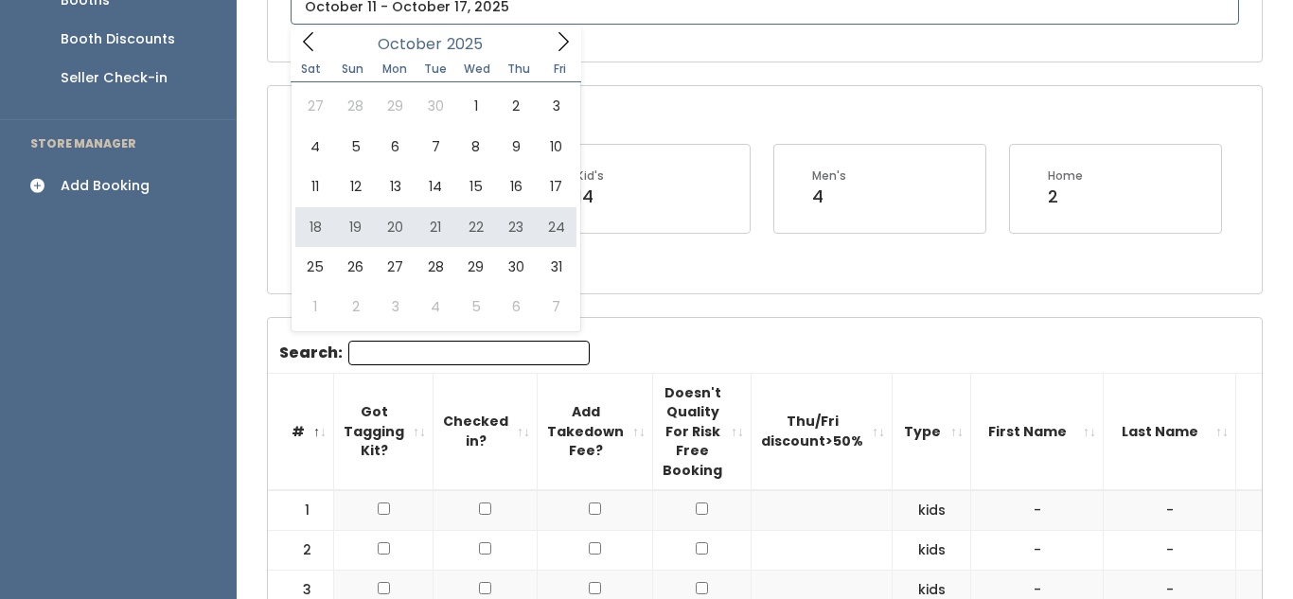
scroll to position [283, 0]
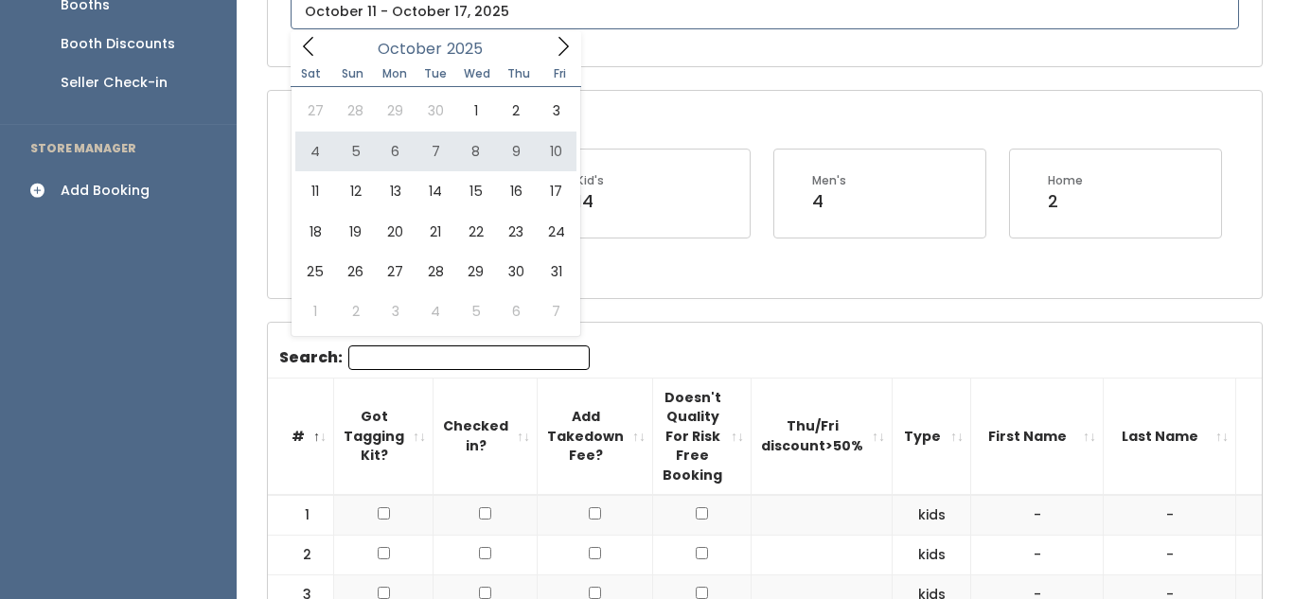
type input "October 4 to October 10"
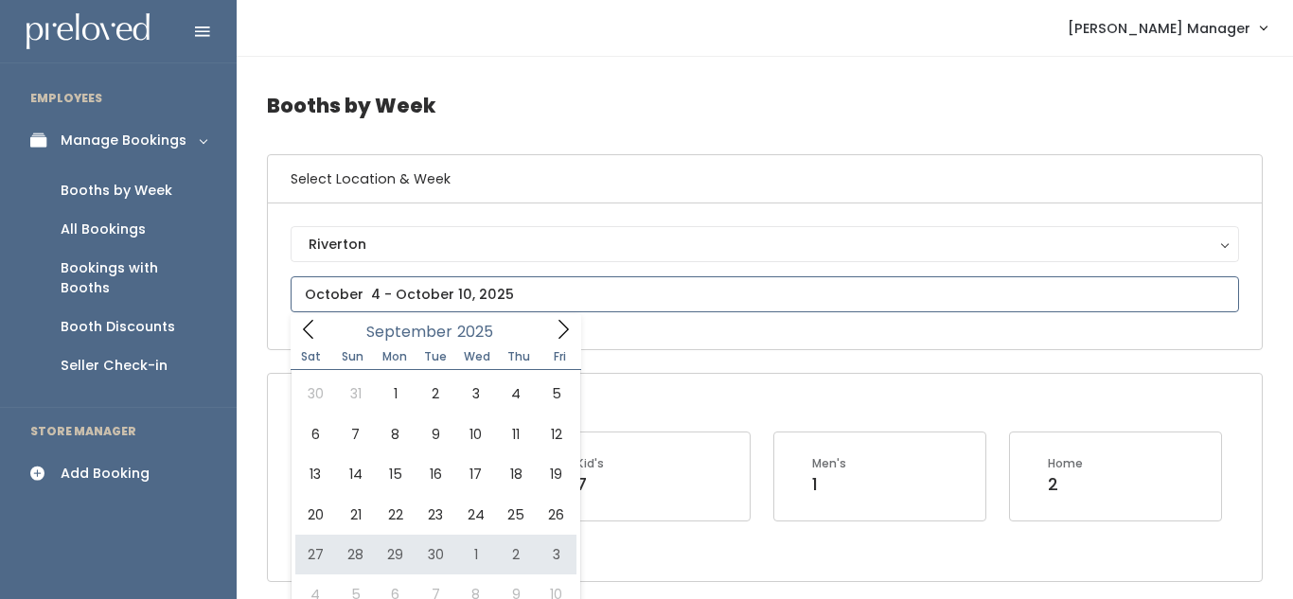
type input "[DATE] to [DATE]"
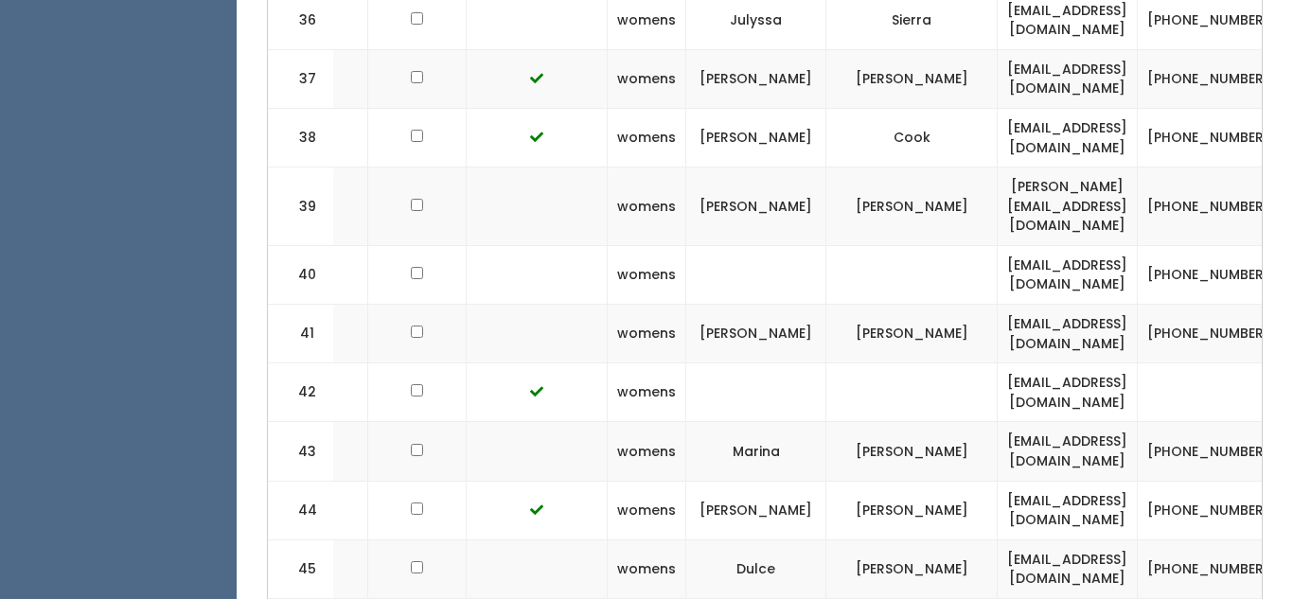
scroll to position [2864, 0]
